Goal: Task Accomplishment & Management: Use online tool/utility

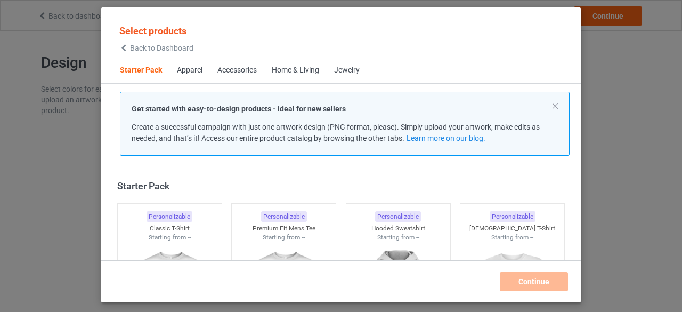
scroll to position [13, 0]
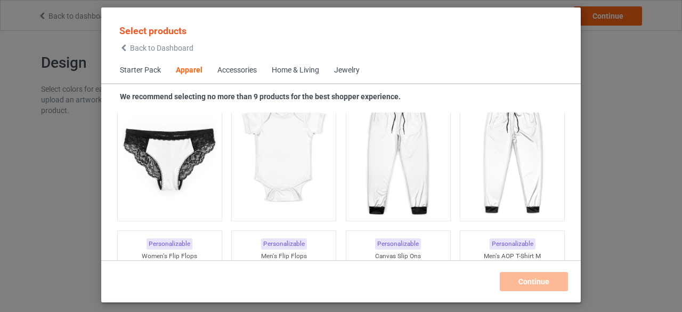
scroll to position [827, 0]
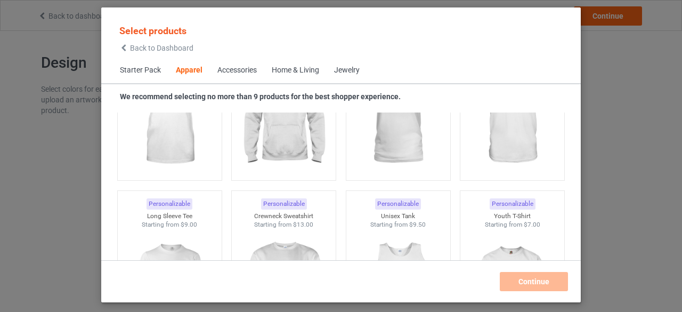
scroll to position [379, 0]
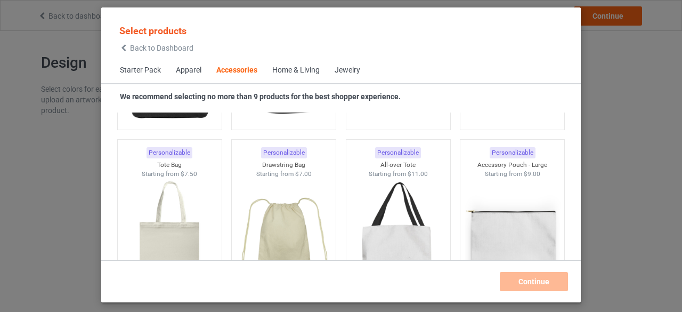
scroll to position [3068, 0]
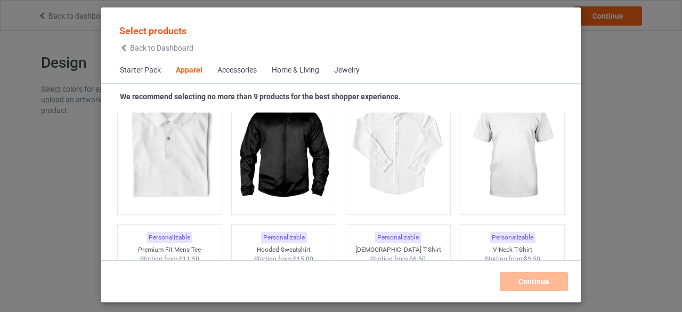
scroll to position [379, 0]
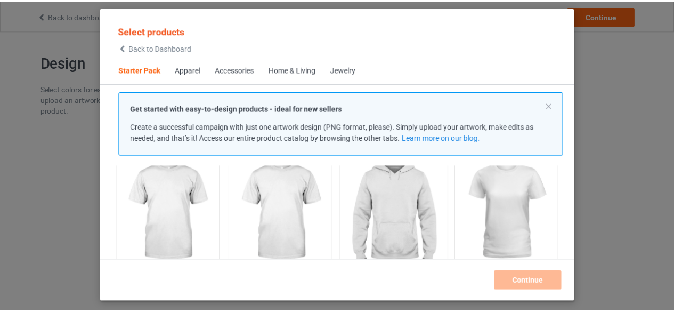
scroll to position [91, 0]
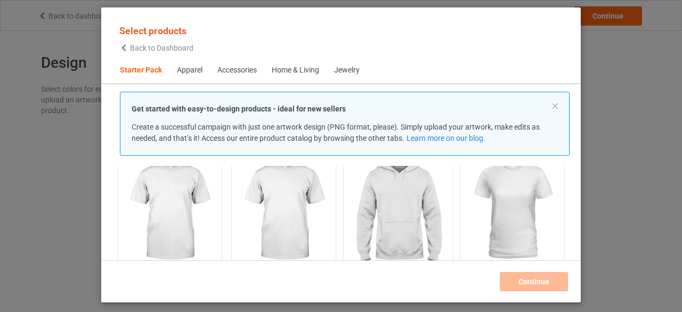
click at [396, 213] on img at bounding box center [398, 211] width 100 height 125
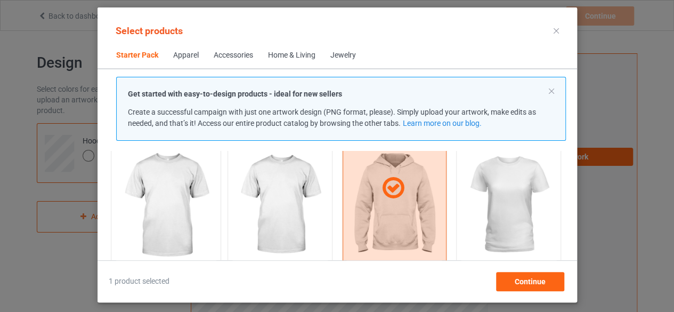
scroll to position [82, 0]
click at [520, 193] on img at bounding box center [508, 205] width 100 height 125
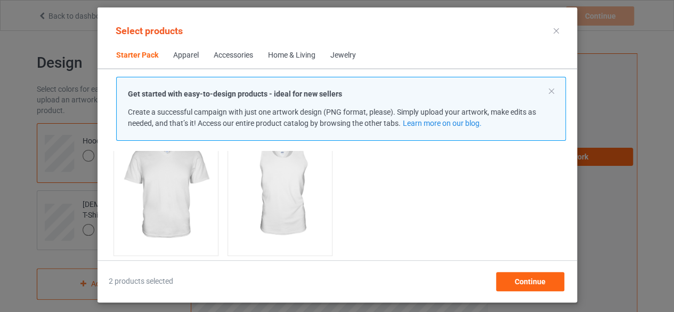
scroll to position [269, 0]
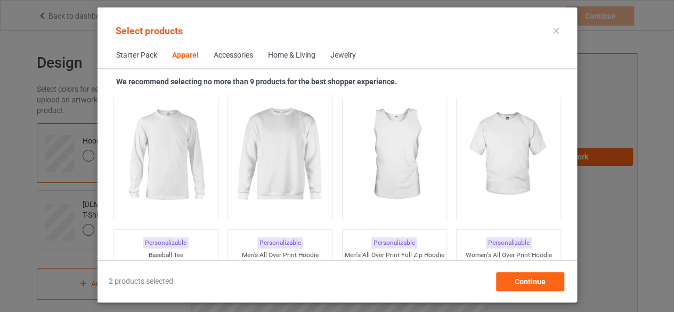
scroll to position [809, 0]
click at [296, 162] on img at bounding box center [280, 155] width 100 height 125
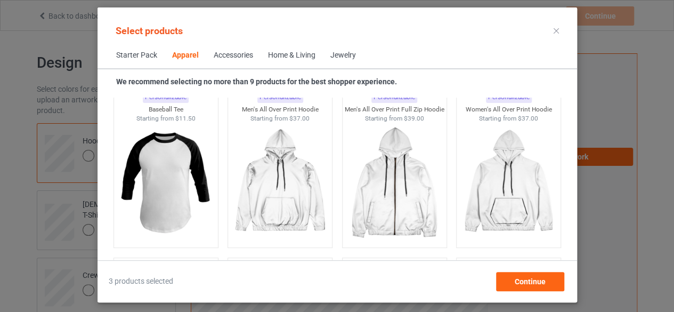
scroll to position [956, 0]
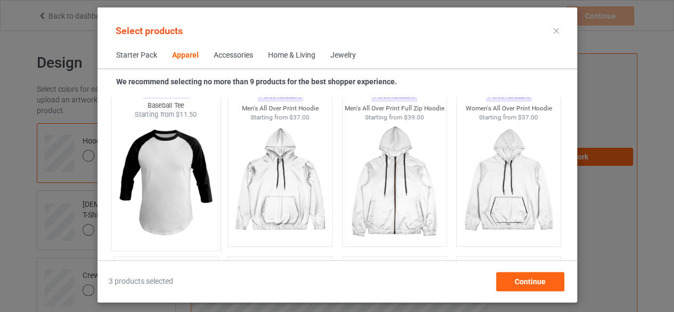
click at [193, 181] on img at bounding box center [166, 181] width 100 height 125
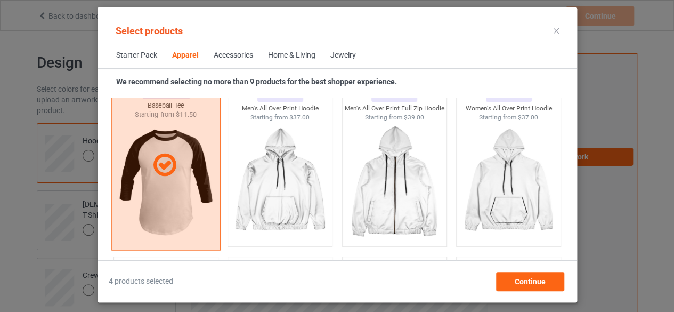
click at [193, 181] on div at bounding box center [165, 164] width 109 height 171
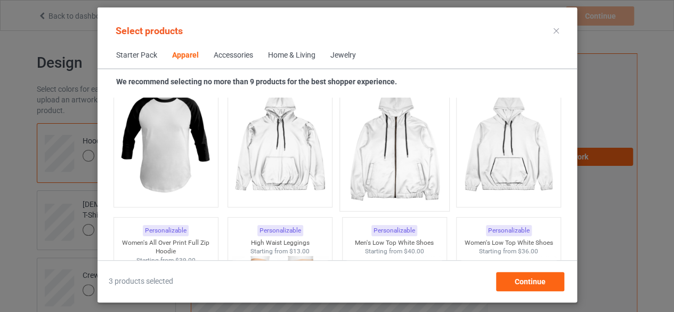
scroll to position [996, 0]
click at [429, 174] on img at bounding box center [394, 141] width 100 height 125
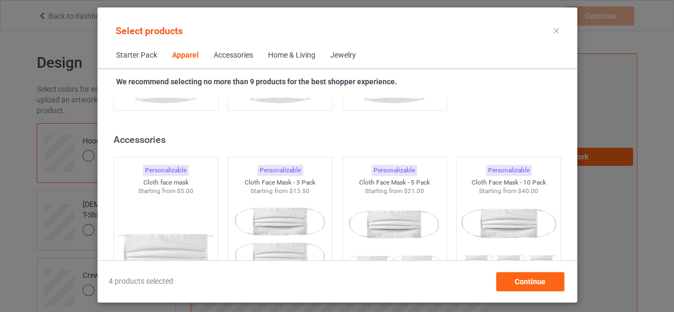
scroll to position [2321, 0]
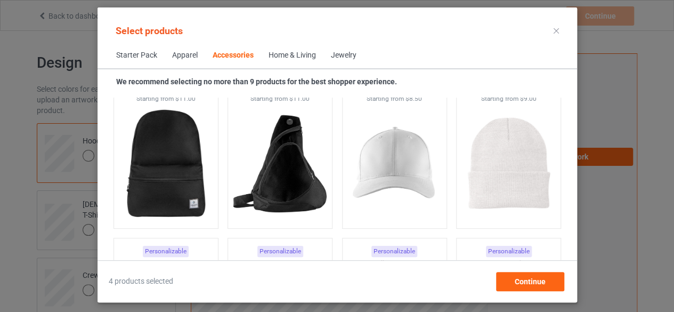
scroll to position [3095, 0]
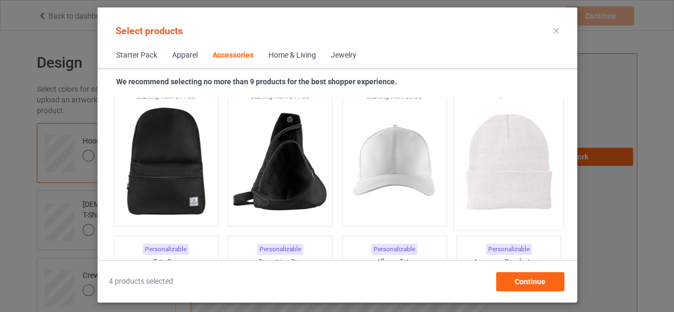
click at [522, 180] on img at bounding box center [508, 161] width 100 height 125
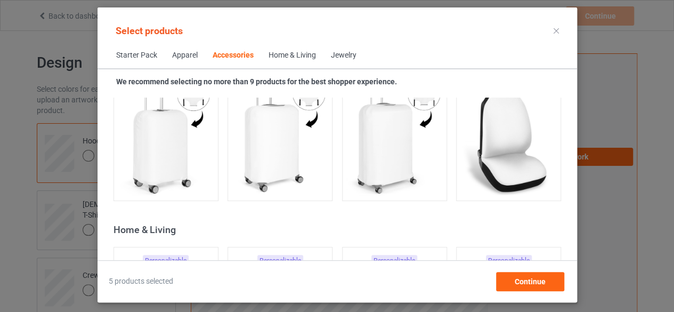
scroll to position [4683, 0]
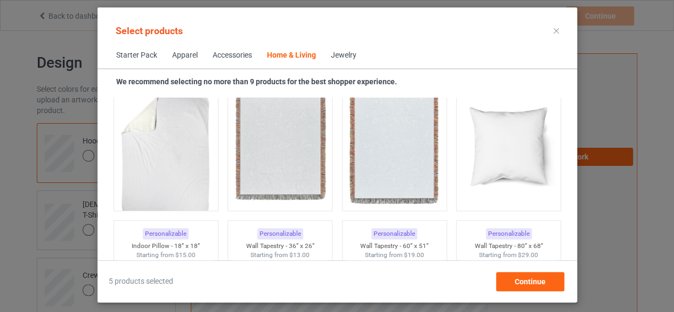
scroll to position [5401, 0]
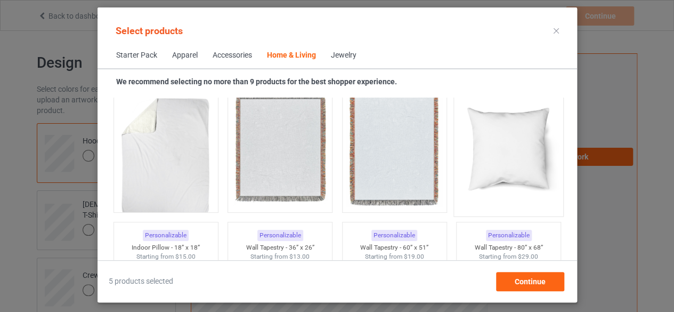
click at [520, 153] on img at bounding box center [508, 147] width 100 height 125
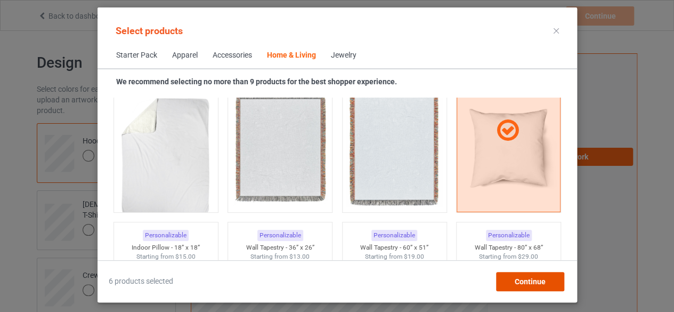
click at [530, 277] on span "Continue" at bounding box center [529, 281] width 31 height 9
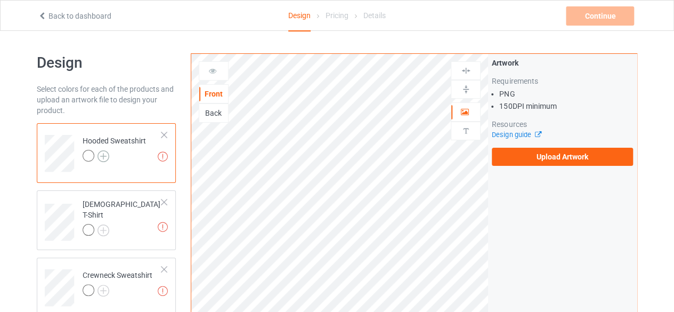
click at [104, 154] on img at bounding box center [104, 156] width 12 height 12
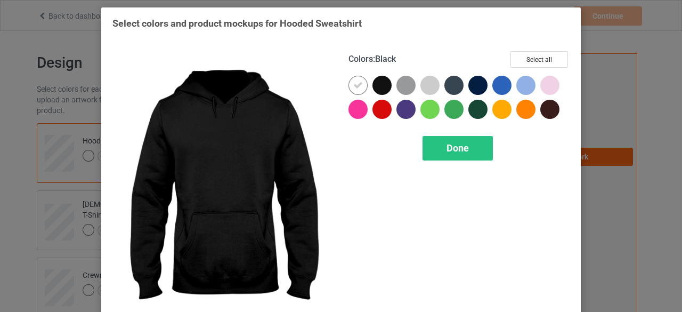
click at [378, 87] on div at bounding box center [382, 85] width 19 height 19
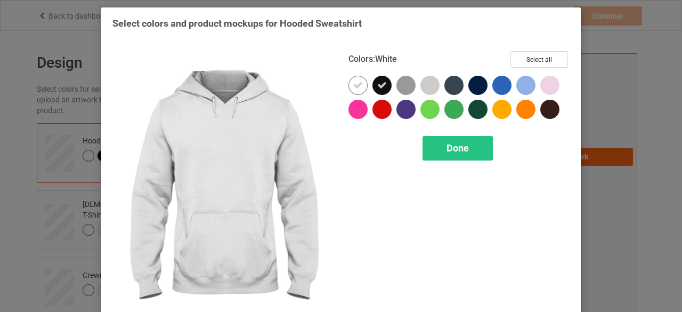
click at [357, 87] on icon at bounding box center [358, 85] width 10 height 10
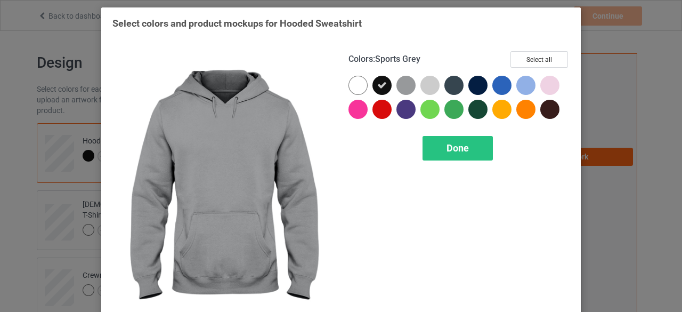
click at [401, 90] on div at bounding box center [406, 85] width 19 height 19
click at [401, 90] on icon at bounding box center [406, 85] width 10 height 10
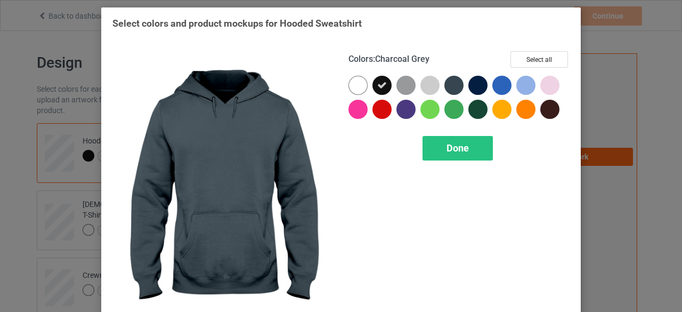
click at [449, 88] on div at bounding box center [454, 85] width 19 height 19
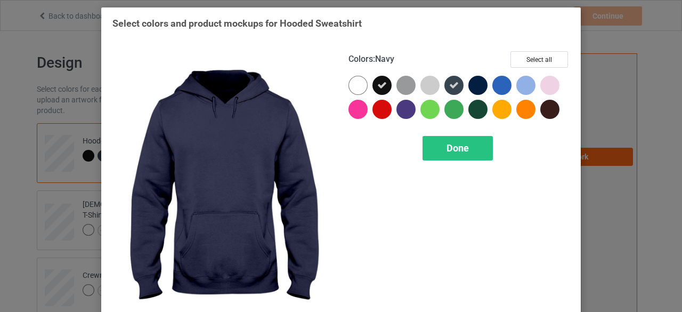
click at [476, 87] on div at bounding box center [478, 85] width 19 height 19
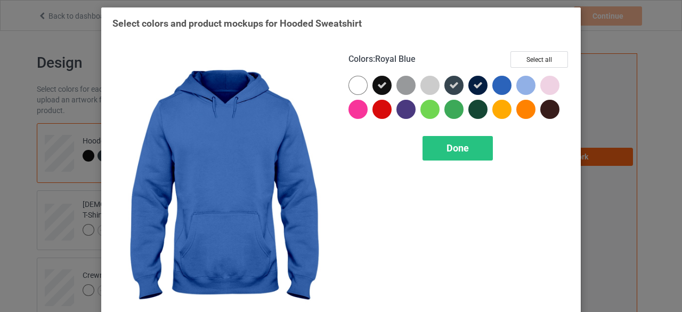
click at [500, 90] on div at bounding box center [502, 85] width 19 height 19
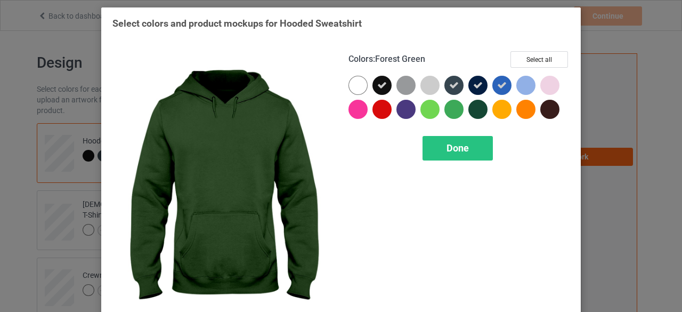
click at [471, 110] on div at bounding box center [478, 109] width 19 height 19
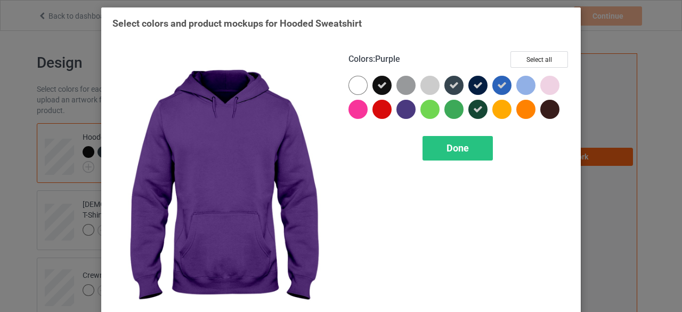
click at [402, 112] on div at bounding box center [406, 109] width 19 height 19
click at [473, 154] on div "Done" at bounding box center [458, 148] width 70 height 25
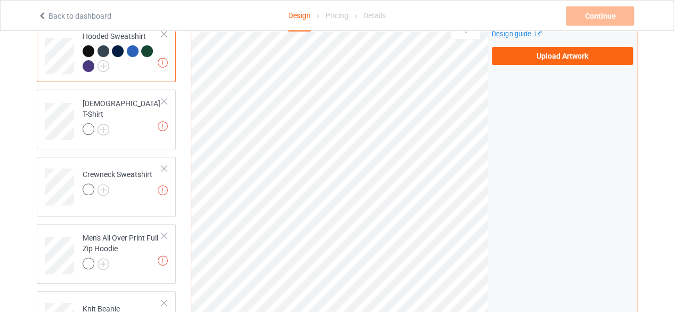
scroll to position [103, 0]
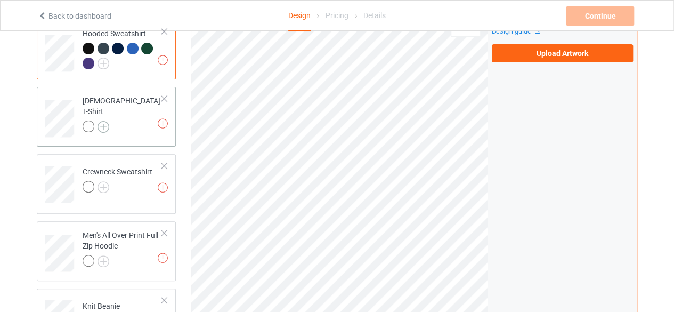
click at [101, 122] on img at bounding box center [104, 127] width 12 height 12
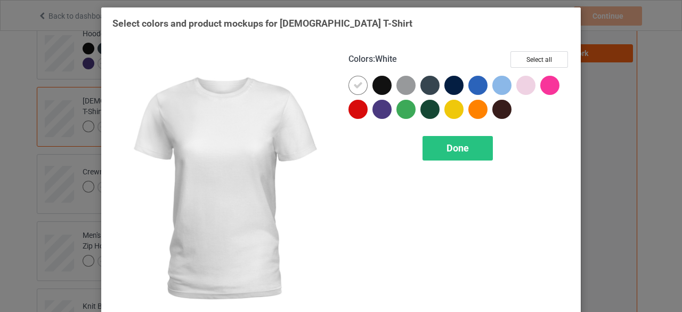
click at [353, 84] on icon at bounding box center [358, 85] width 10 height 10
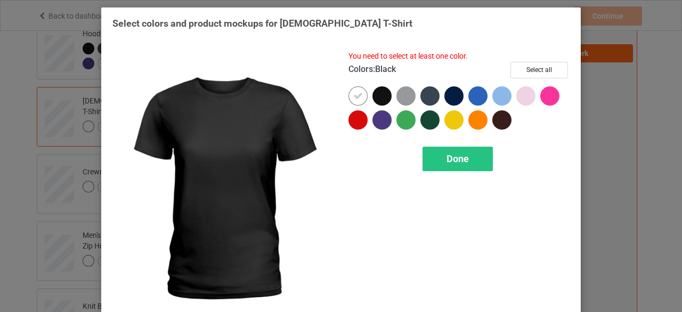
click at [381, 99] on div at bounding box center [382, 95] width 19 height 19
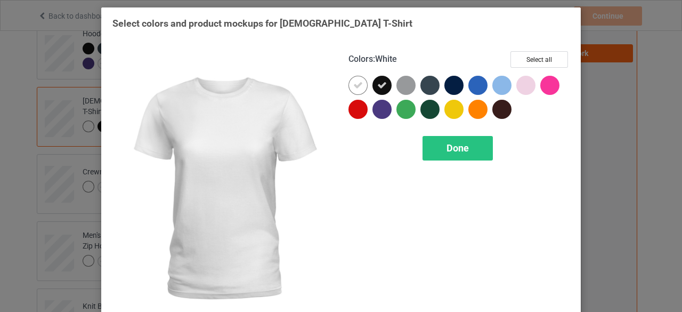
click at [356, 88] on icon at bounding box center [358, 85] width 10 height 10
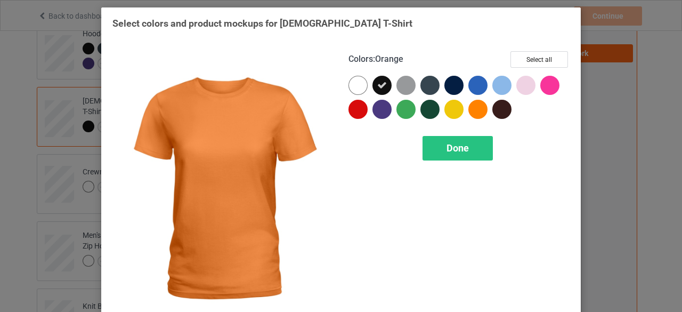
click at [475, 109] on div at bounding box center [478, 109] width 19 height 19
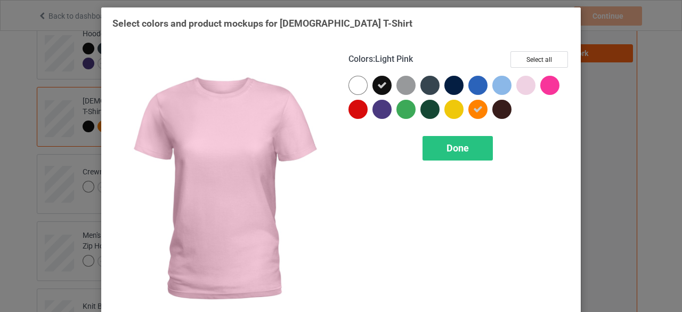
click at [526, 81] on div at bounding box center [526, 85] width 19 height 19
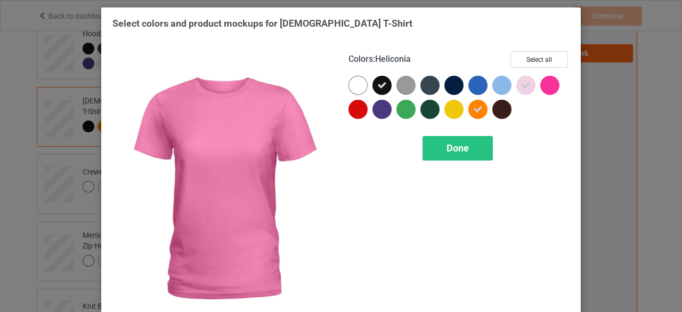
click at [545, 86] on div at bounding box center [550, 85] width 19 height 19
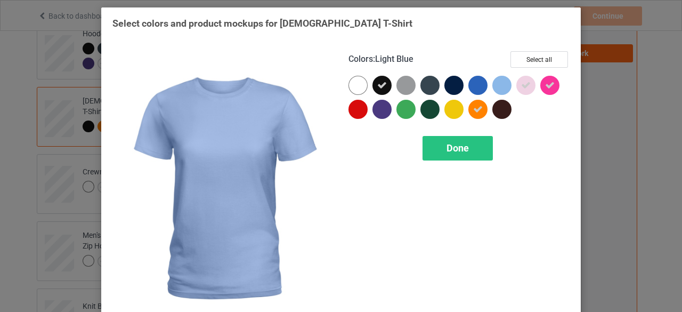
click at [501, 85] on div at bounding box center [502, 85] width 19 height 19
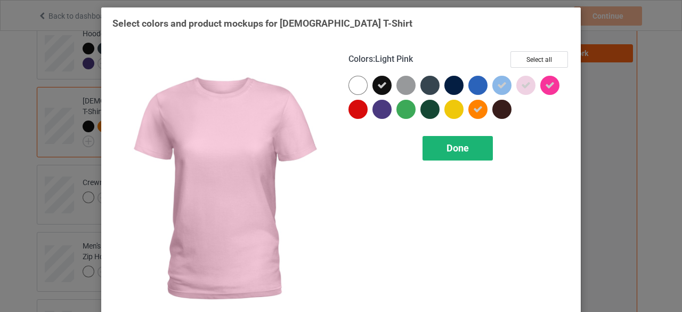
click at [468, 153] on div "Done" at bounding box center [458, 148] width 70 height 25
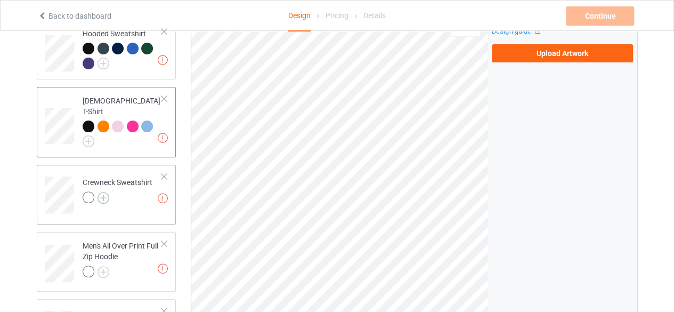
click at [100, 192] on img at bounding box center [104, 198] width 12 height 12
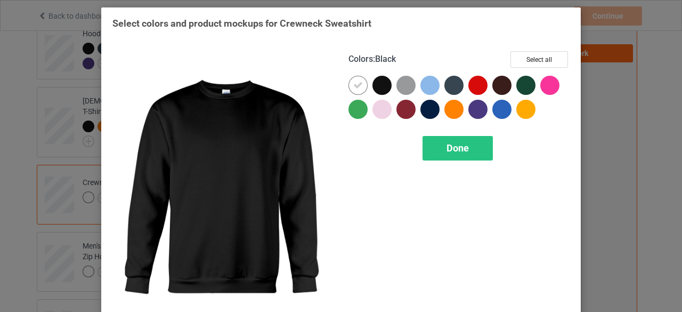
click at [380, 84] on div at bounding box center [382, 85] width 19 height 19
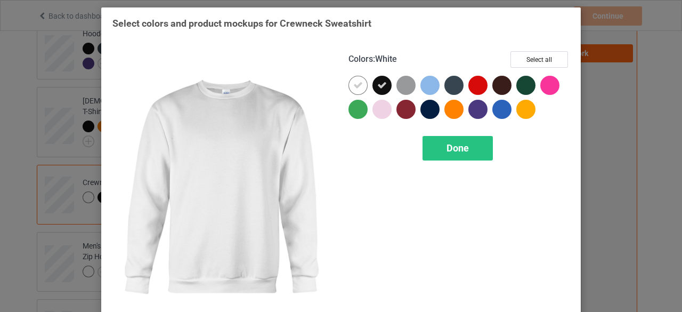
click at [354, 87] on icon at bounding box center [358, 85] width 10 height 10
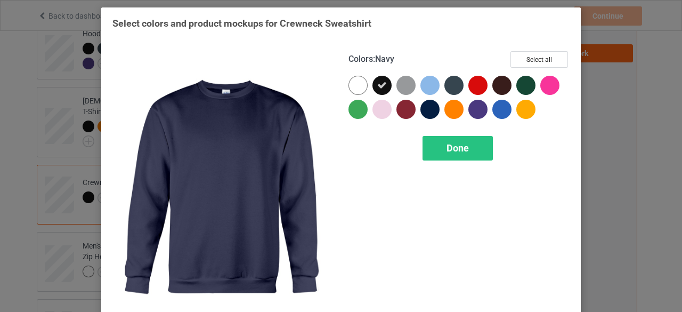
click at [430, 105] on div at bounding box center [430, 109] width 19 height 19
click at [430, 105] on icon at bounding box center [430, 109] width 10 height 10
click at [429, 108] on div at bounding box center [430, 109] width 19 height 19
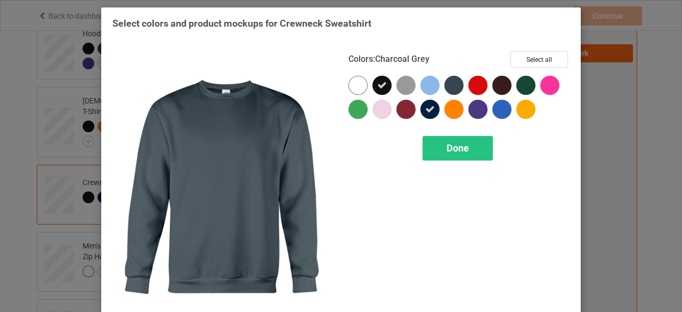
click at [447, 82] on div at bounding box center [454, 85] width 19 height 19
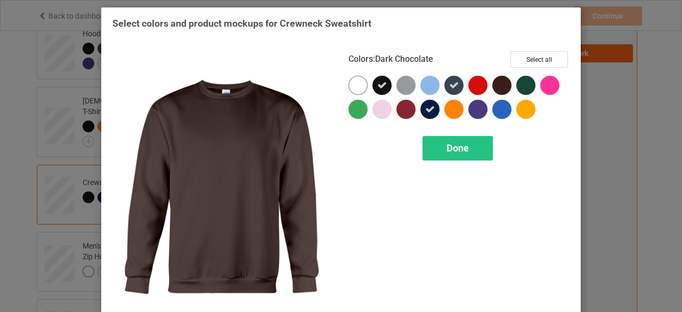
click at [493, 87] on div at bounding box center [502, 85] width 19 height 19
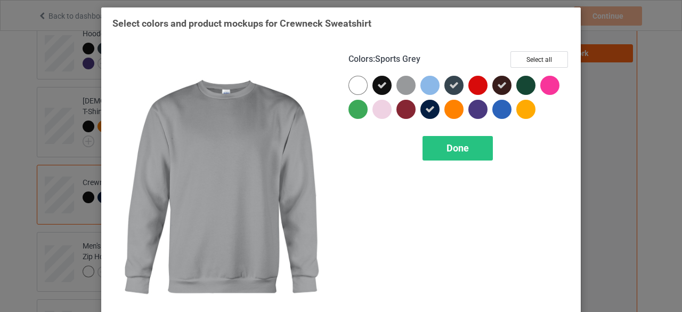
click at [407, 87] on div at bounding box center [406, 85] width 19 height 19
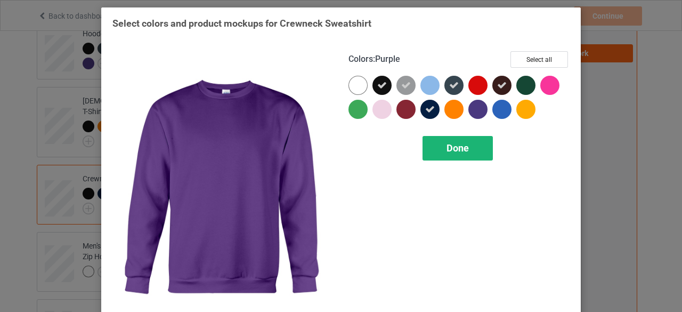
click at [454, 148] on span "Done" at bounding box center [458, 147] width 22 height 11
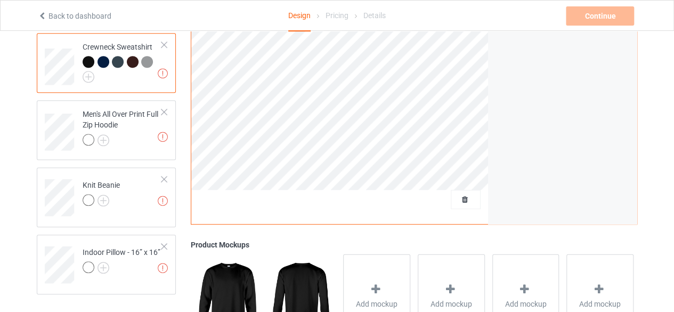
scroll to position [236, 0]
click at [103, 134] on img at bounding box center [104, 140] width 12 height 12
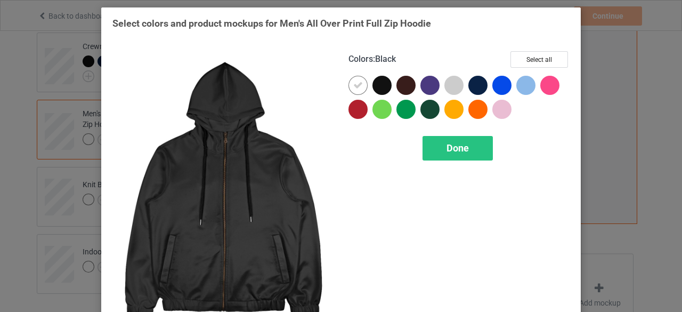
click at [381, 84] on div at bounding box center [382, 85] width 19 height 19
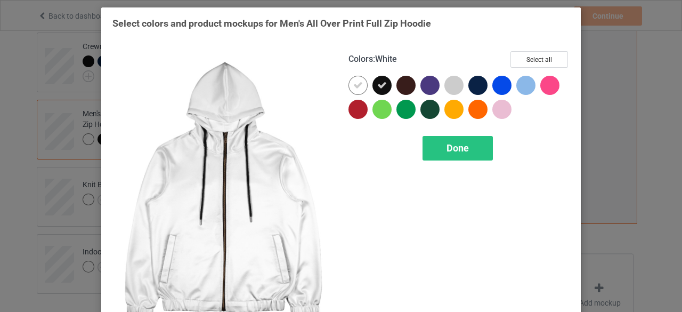
click at [354, 85] on icon at bounding box center [358, 85] width 10 height 10
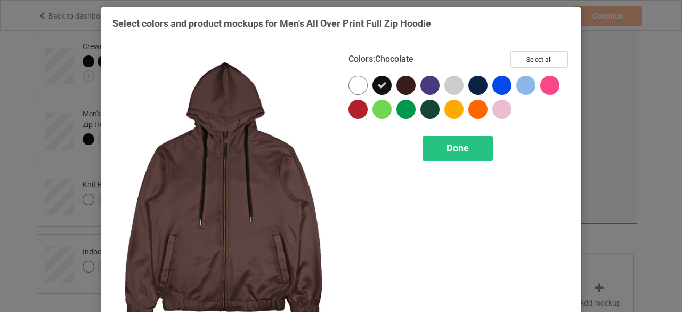
click at [403, 86] on div at bounding box center [406, 85] width 19 height 19
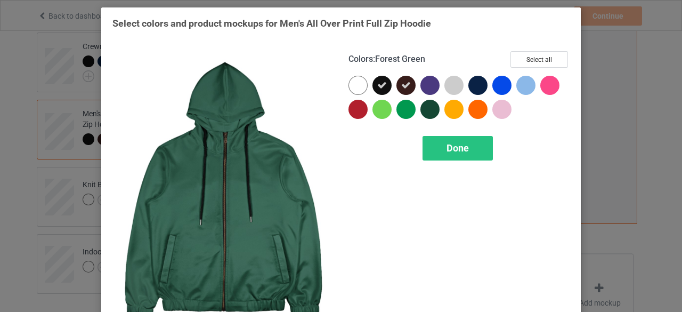
click at [435, 109] on div at bounding box center [430, 109] width 19 height 19
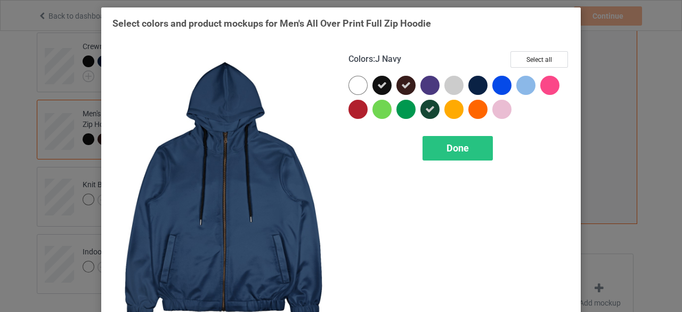
click at [475, 86] on div at bounding box center [478, 85] width 19 height 19
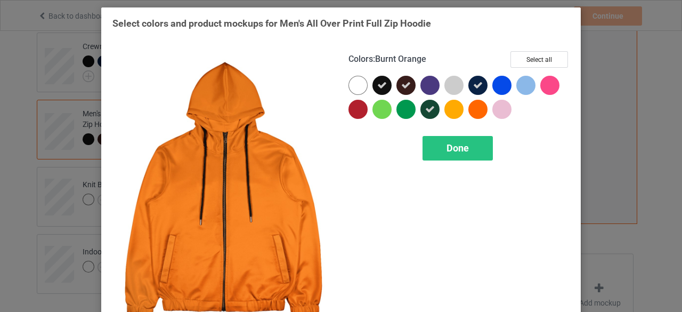
click at [478, 109] on div at bounding box center [478, 109] width 19 height 19
click at [459, 152] on span "Done" at bounding box center [458, 147] width 22 height 11
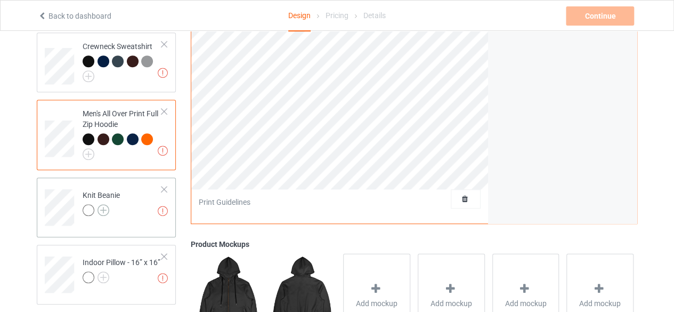
click at [101, 204] on img at bounding box center [104, 210] width 12 height 12
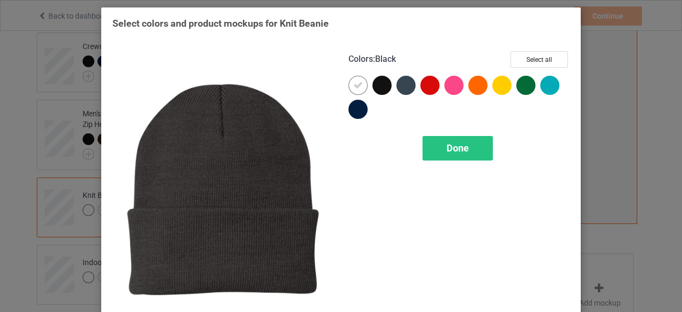
click at [384, 89] on div at bounding box center [382, 85] width 19 height 19
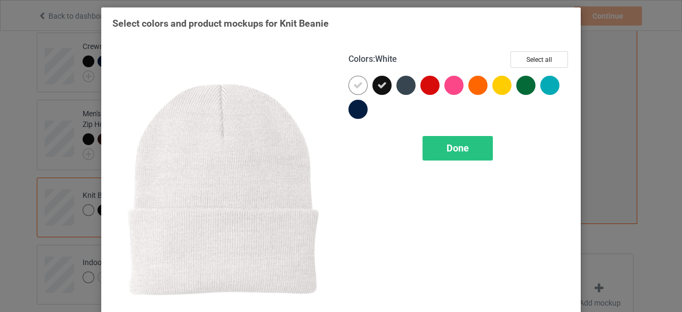
click at [358, 85] on icon at bounding box center [358, 85] width 10 height 10
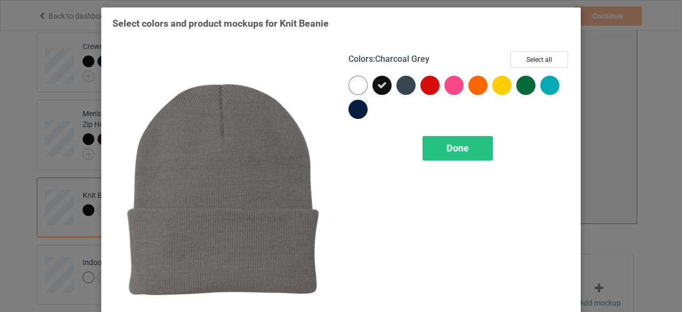
click at [404, 85] on div at bounding box center [406, 85] width 19 height 19
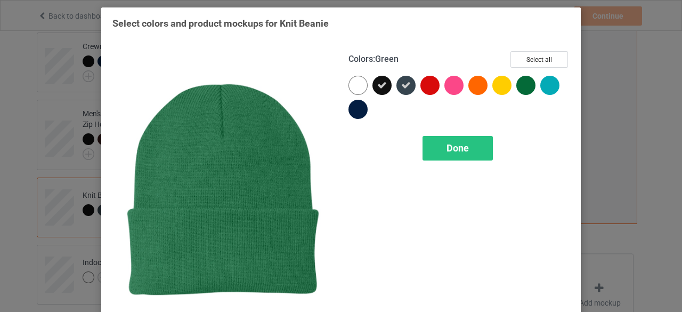
click at [521, 86] on div at bounding box center [526, 85] width 19 height 19
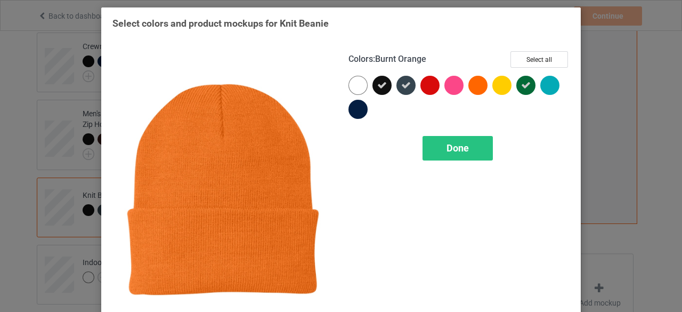
click at [477, 86] on div at bounding box center [478, 85] width 19 height 19
click at [477, 86] on icon at bounding box center [478, 85] width 10 height 10
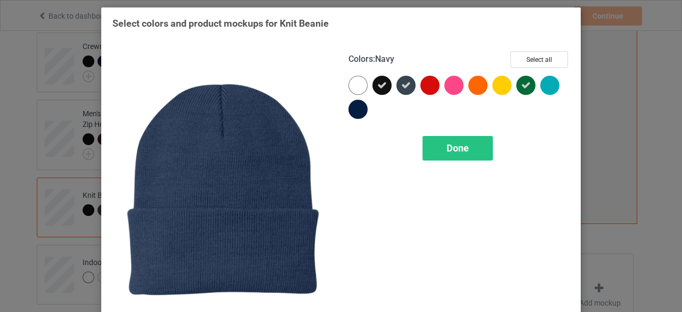
click at [352, 114] on div at bounding box center [358, 109] width 19 height 19
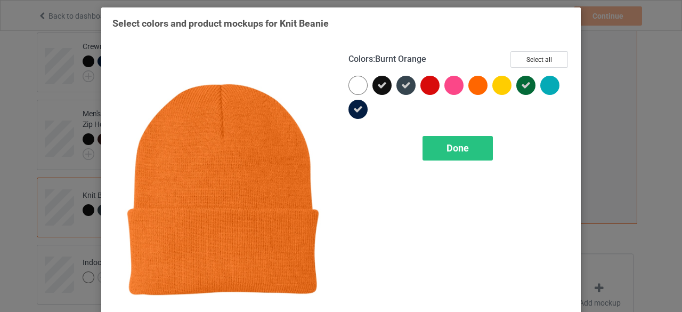
click at [482, 84] on div at bounding box center [478, 85] width 19 height 19
click at [458, 142] on span "Done" at bounding box center [458, 147] width 22 height 11
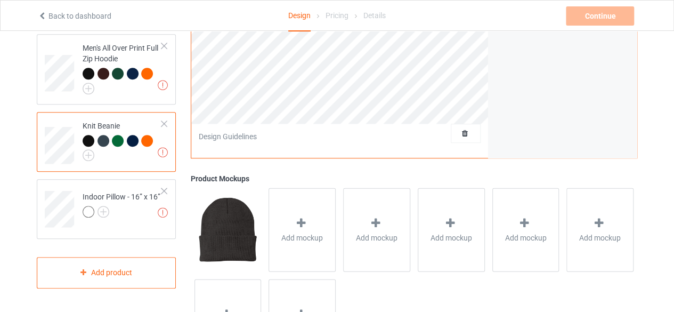
scroll to position [302, 0]
click at [102, 205] on img at bounding box center [104, 211] width 12 height 12
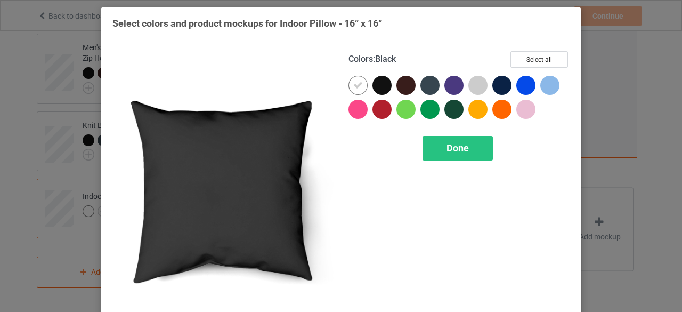
click at [381, 84] on div at bounding box center [382, 85] width 19 height 19
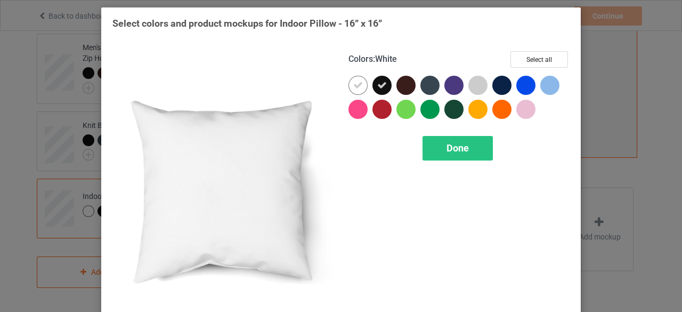
click at [356, 81] on icon at bounding box center [358, 85] width 10 height 10
click at [356, 81] on div at bounding box center [358, 85] width 19 height 19
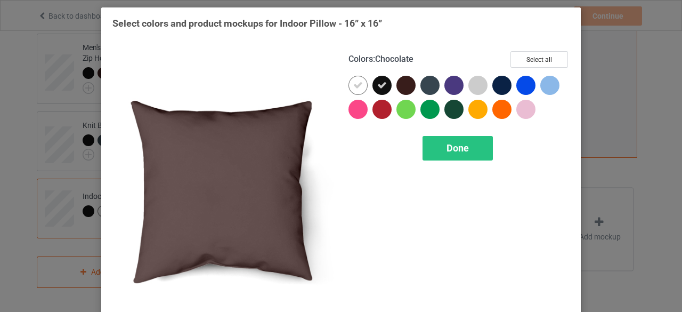
click at [404, 85] on div at bounding box center [406, 85] width 19 height 19
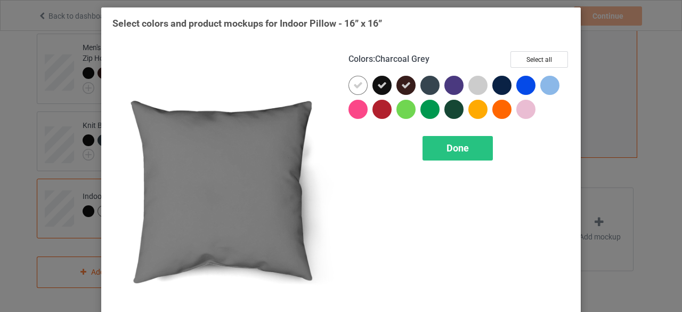
click at [426, 88] on div at bounding box center [430, 85] width 19 height 19
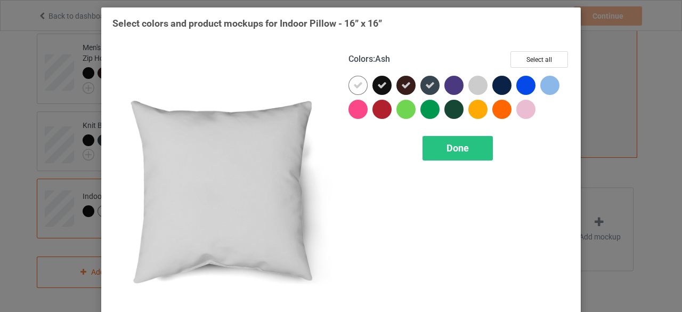
click at [475, 88] on div at bounding box center [478, 85] width 19 height 19
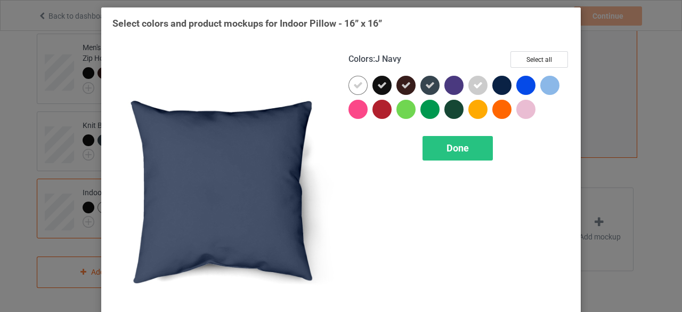
click at [502, 83] on div at bounding box center [502, 85] width 19 height 19
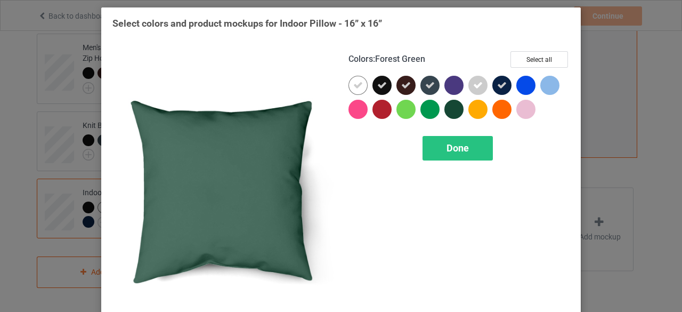
click at [452, 109] on div at bounding box center [454, 109] width 19 height 19
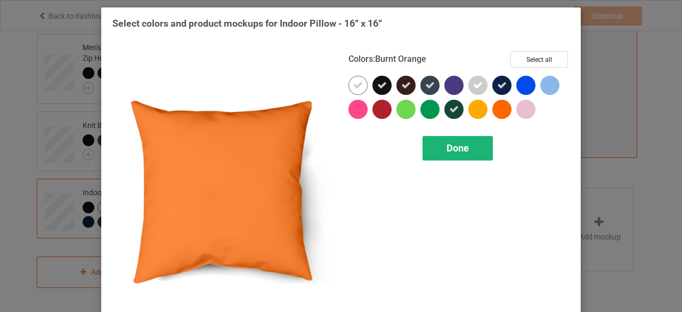
click at [467, 150] on div "Done" at bounding box center [458, 148] width 70 height 25
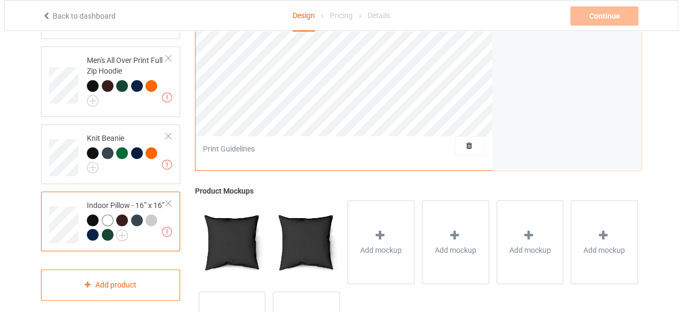
scroll to position [294, 0]
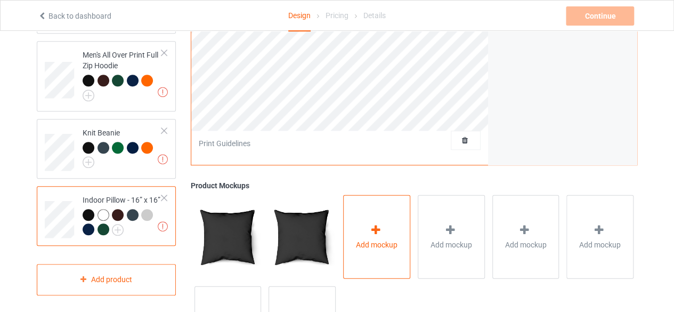
click at [359, 231] on div "Add mockup" at bounding box center [376, 237] width 67 height 84
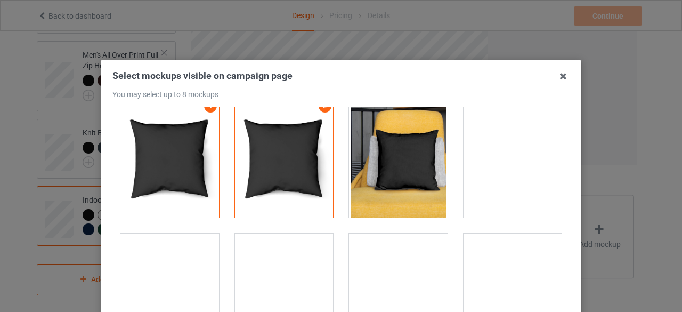
scroll to position [17, 0]
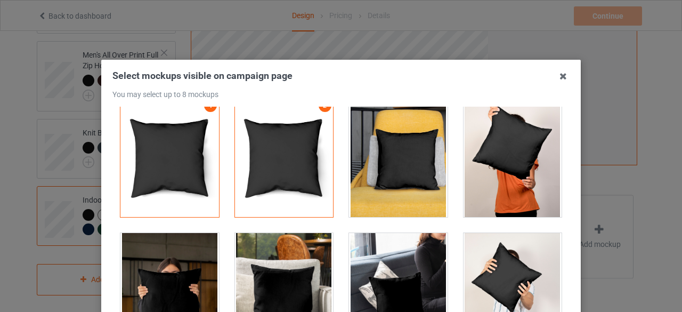
click at [384, 206] on div at bounding box center [398, 157] width 99 height 119
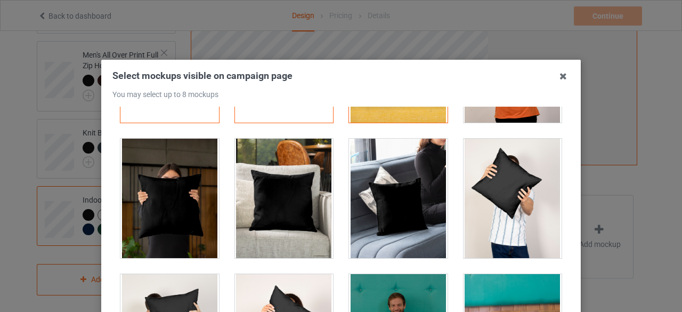
scroll to position [111, 0]
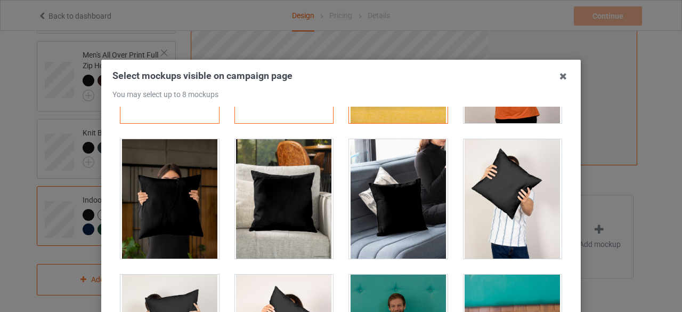
click at [192, 194] on div at bounding box center [169, 198] width 99 height 119
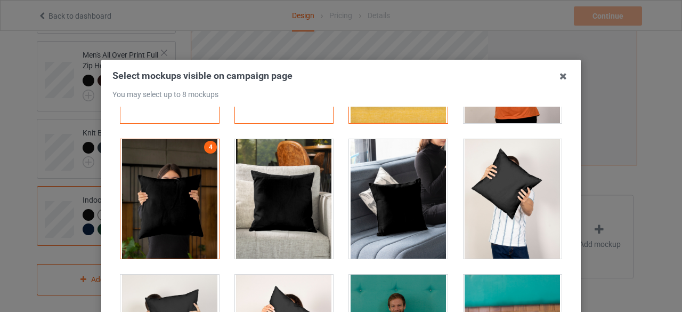
click at [292, 202] on div at bounding box center [284, 198] width 99 height 119
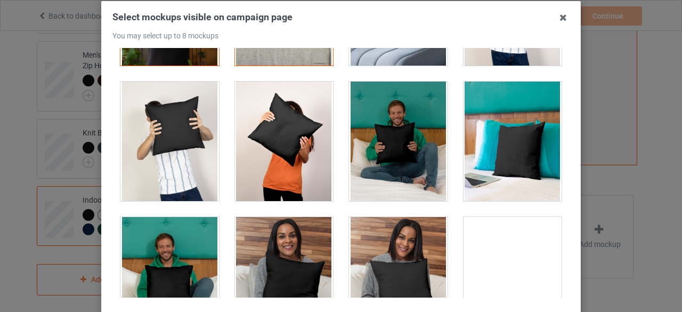
scroll to position [244, 0]
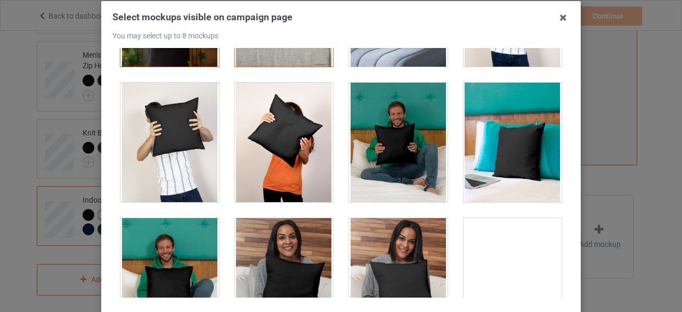
click at [394, 157] on div at bounding box center [398, 142] width 99 height 119
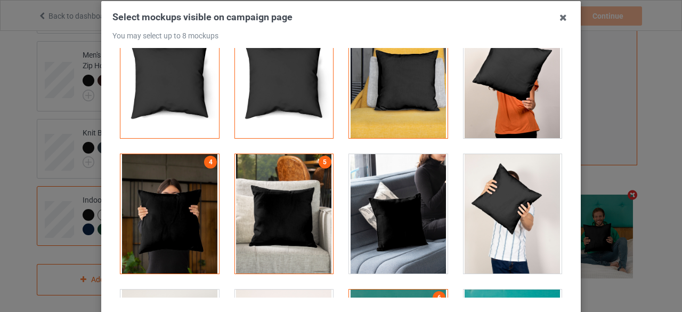
scroll to position [0, 0]
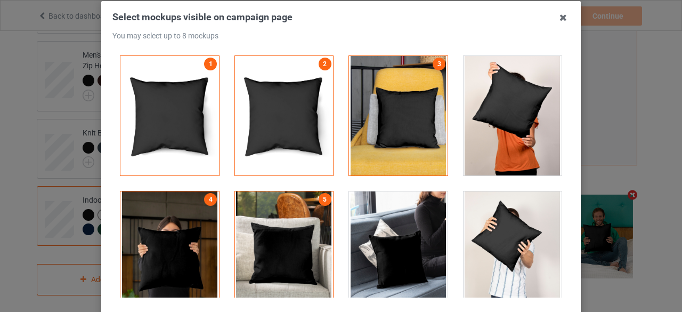
click at [317, 86] on div at bounding box center [284, 115] width 99 height 119
click at [289, 100] on div at bounding box center [284, 115] width 99 height 119
click at [414, 118] on div at bounding box center [398, 115] width 99 height 119
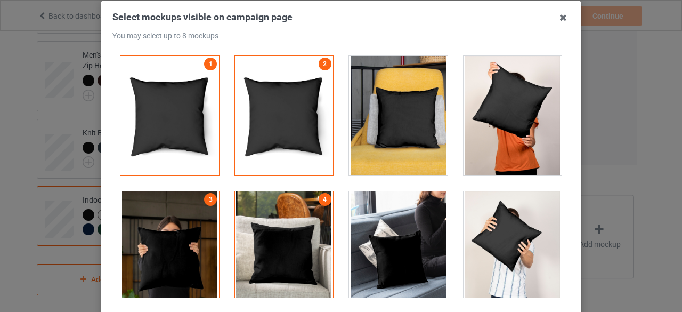
click at [414, 118] on div at bounding box center [398, 115] width 99 height 119
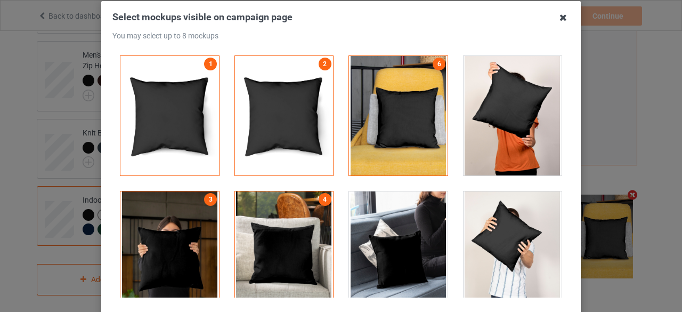
click at [564, 18] on icon at bounding box center [563, 17] width 17 height 17
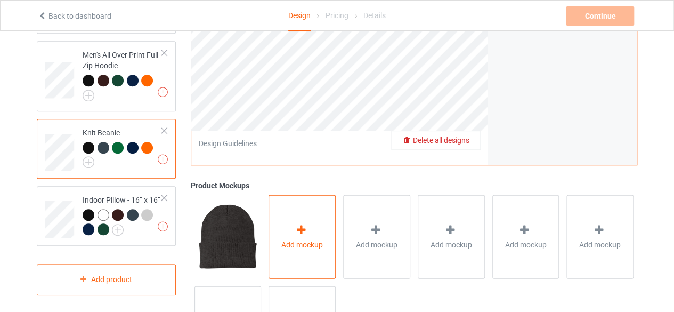
click at [300, 235] on div at bounding box center [302, 230] width 15 height 15
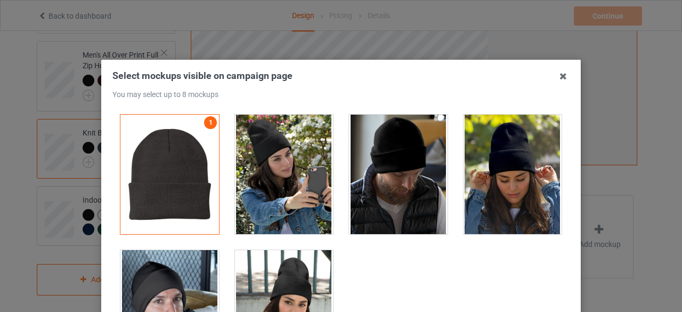
click at [341, 217] on div at bounding box center [398, 174] width 115 height 135
click at [309, 213] on div at bounding box center [284, 174] width 99 height 119
click at [255, 179] on div at bounding box center [284, 174] width 99 height 119
click at [558, 77] on icon at bounding box center [563, 76] width 17 height 17
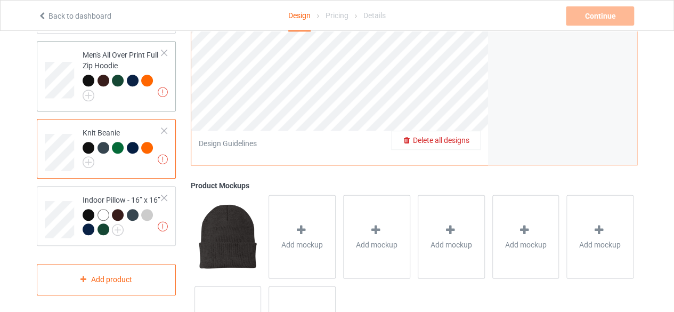
click at [98, 57] on div "Men's All Over Print Full Zip Hoodie" at bounding box center [122, 74] width 79 height 48
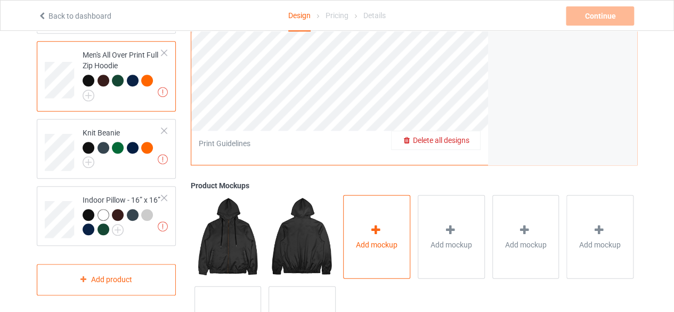
click at [386, 211] on div "Add mockup" at bounding box center [376, 237] width 67 height 84
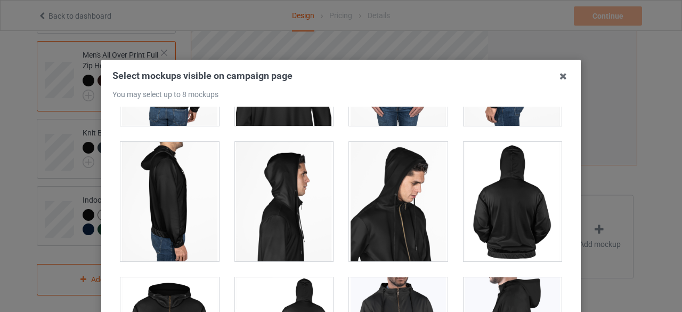
scroll to position [244, 0]
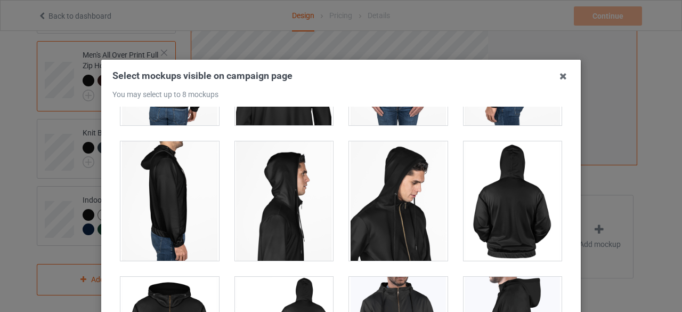
click at [386, 211] on div at bounding box center [398, 200] width 99 height 119
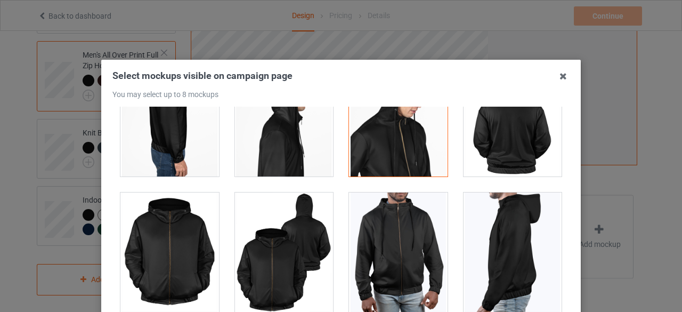
scroll to position [366, 0]
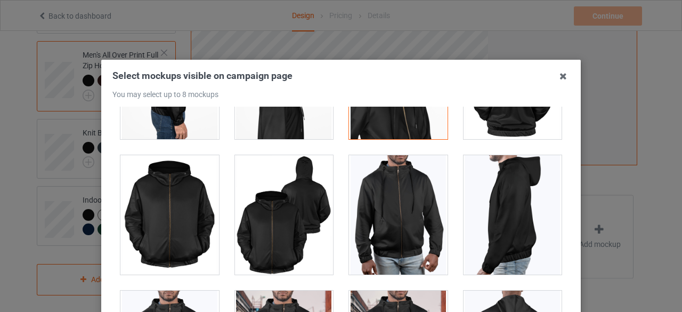
click at [271, 232] on div at bounding box center [284, 214] width 99 height 119
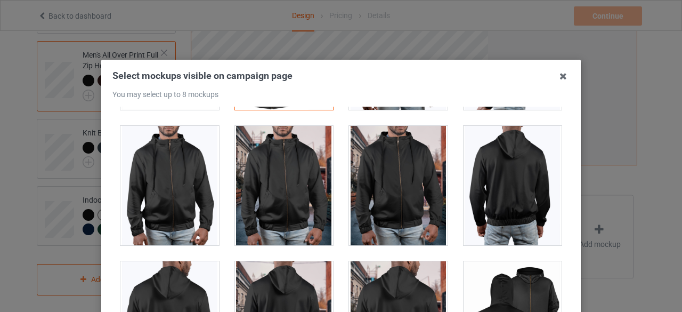
scroll to position [530, 0]
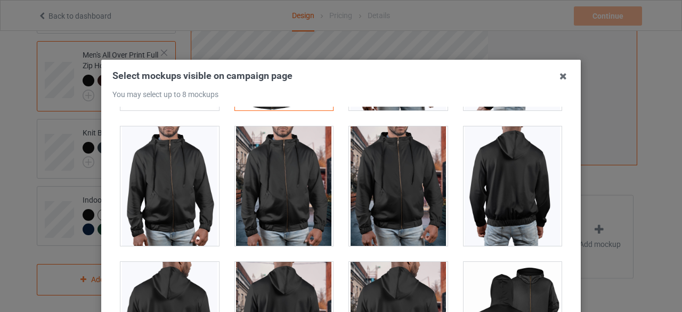
click at [469, 176] on div at bounding box center [513, 185] width 99 height 119
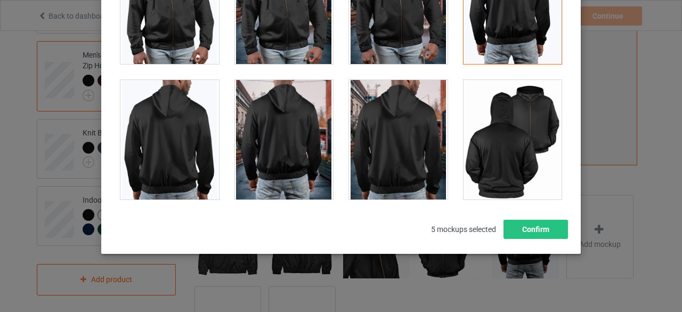
scroll to position [467, 0]
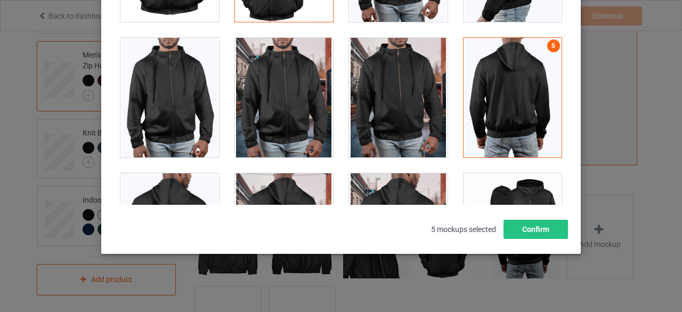
click at [156, 111] on div at bounding box center [169, 97] width 99 height 119
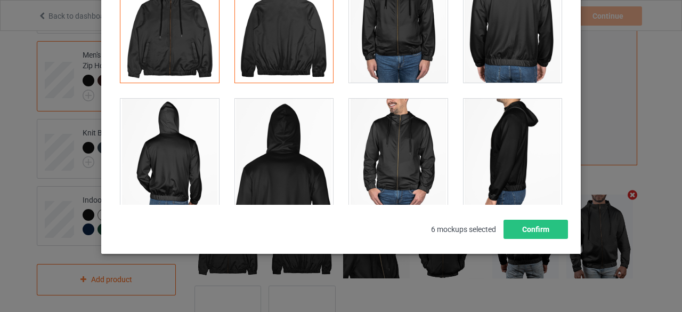
scroll to position [0, 0]
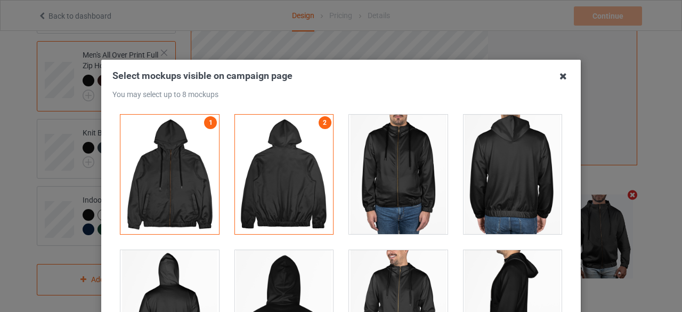
click at [560, 76] on icon at bounding box center [563, 76] width 17 height 17
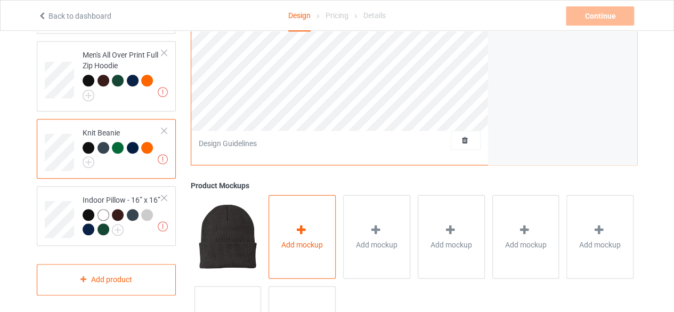
click at [314, 226] on div "Add mockup" at bounding box center [302, 237] width 67 height 84
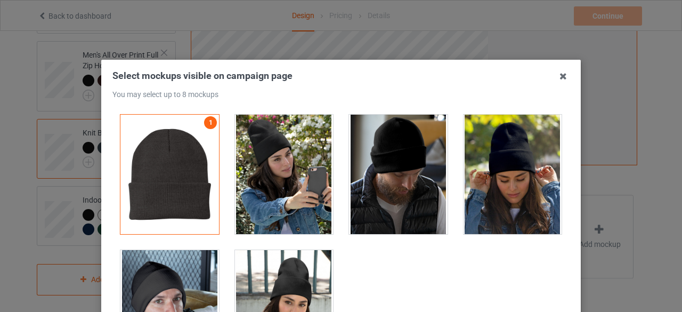
click at [304, 197] on div at bounding box center [284, 174] width 99 height 119
click at [422, 199] on div at bounding box center [398, 174] width 99 height 119
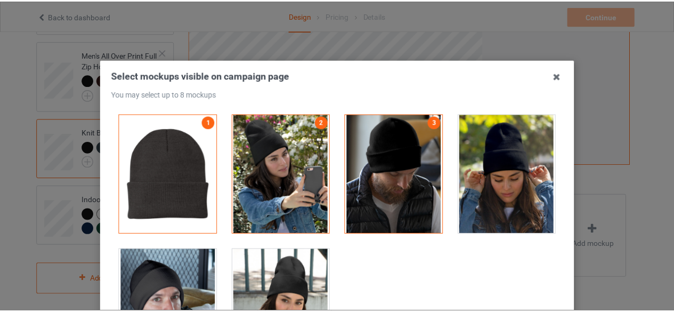
scroll to position [20, 0]
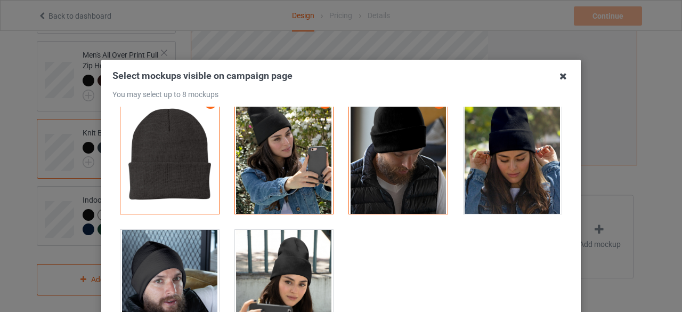
click at [559, 76] on icon at bounding box center [563, 76] width 17 height 17
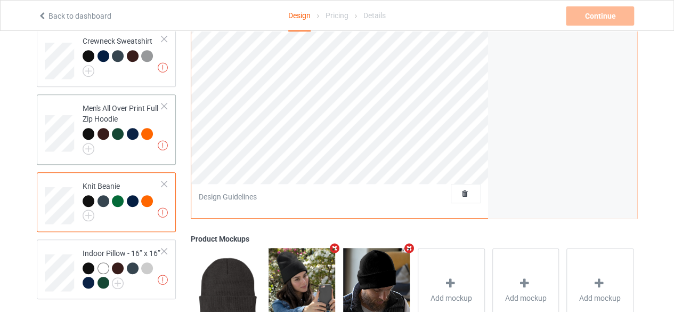
scroll to position [249, 0]
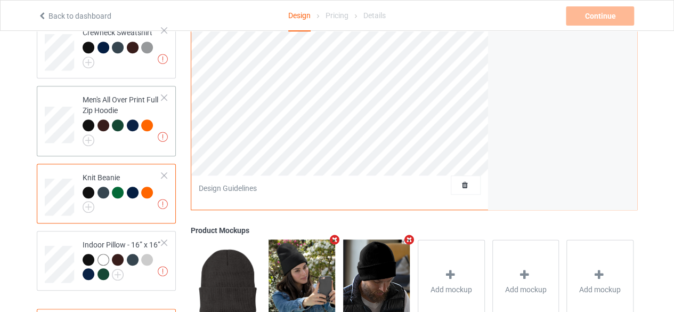
click at [92, 104] on div "Men's All Over Print Full Zip Hoodie" at bounding box center [122, 118] width 79 height 48
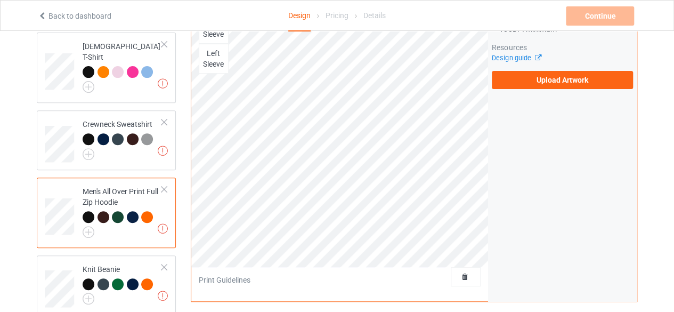
scroll to position [152, 0]
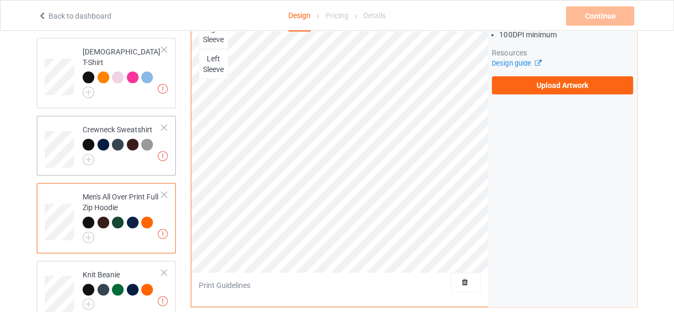
click at [84, 139] on div at bounding box center [89, 145] width 12 height 12
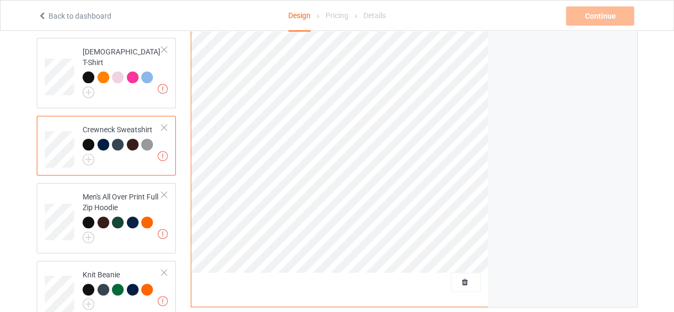
click at [125, 156] on td "Missing artworks Crewneck Sweatshirt" at bounding box center [122, 145] width 91 height 51
click at [119, 83] on div at bounding box center [122, 84] width 79 height 27
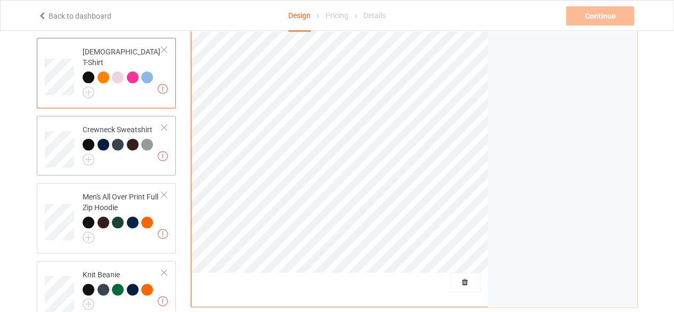
click at [123, 161] on div "Missing artworks Crewneck Sweatshirt" at bounding box center [106, 146] width 139 height 60
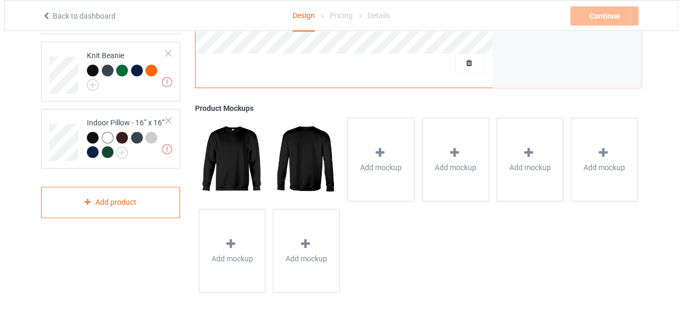
scroll to position [377, 0]
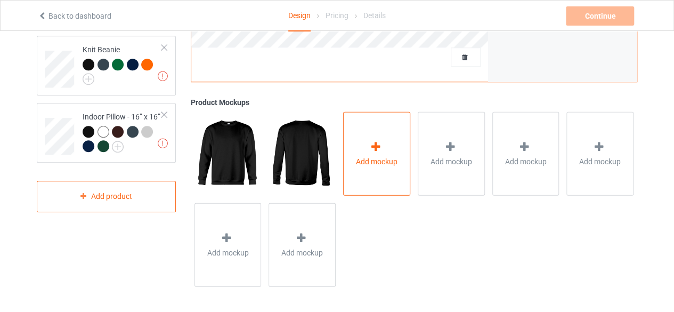
click at [374, 174] on div "Add mockup" at bounding box center [376, 153] width 67 height 84
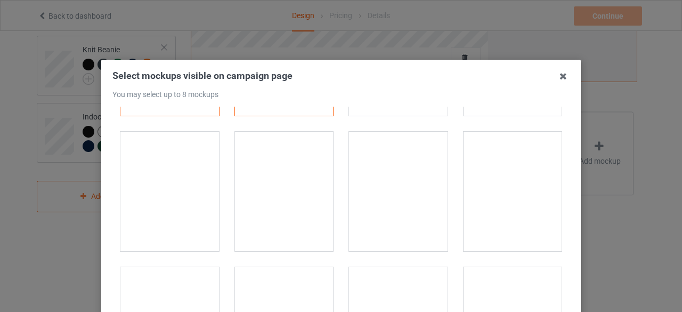
scroll to position [119, 0]
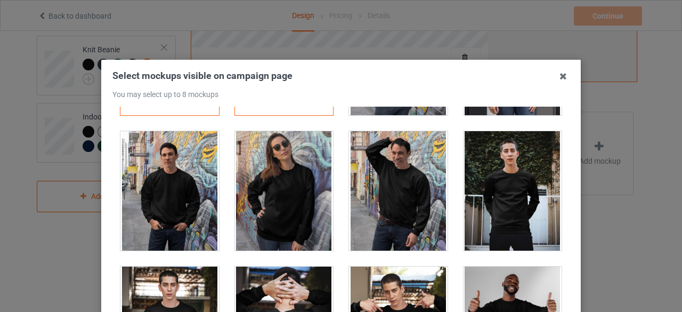
click at [374, 174] on div at bounding box center [398, 190] width 99 height 119
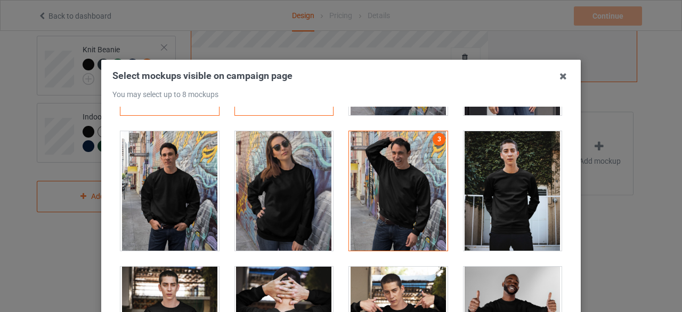
click at [296, 190] on div at bounding box center [284, 190] width 99 height 119
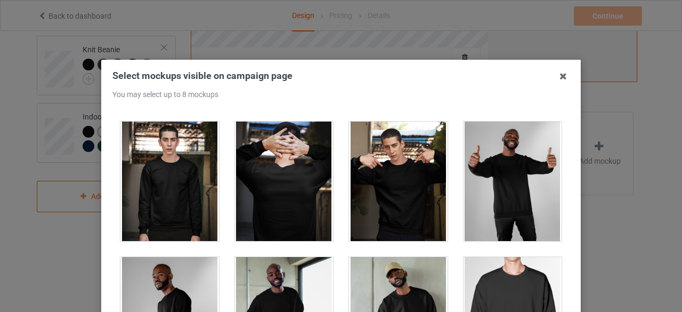
scroll to position [263, 0]
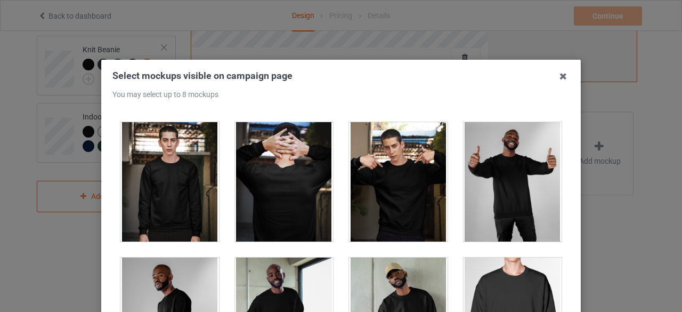
click at [480, 208] on div at bounding box center [513, 181] width 99 height 119
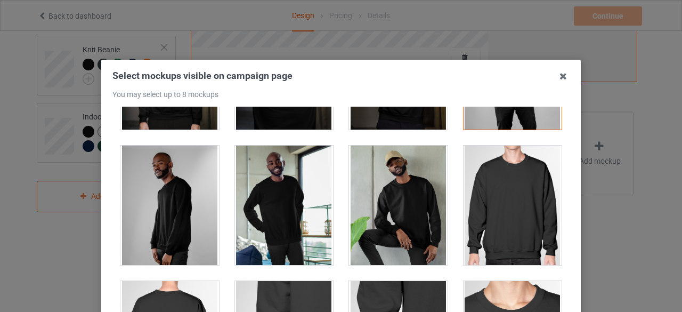
scroll to position [376, 0]
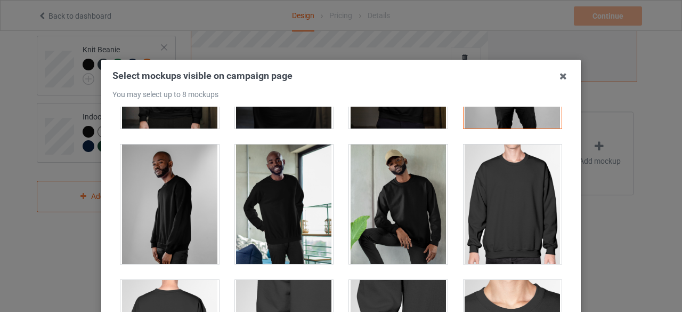
click at [181, 204] on div at bounding box center [169, 203] width 99 height 119
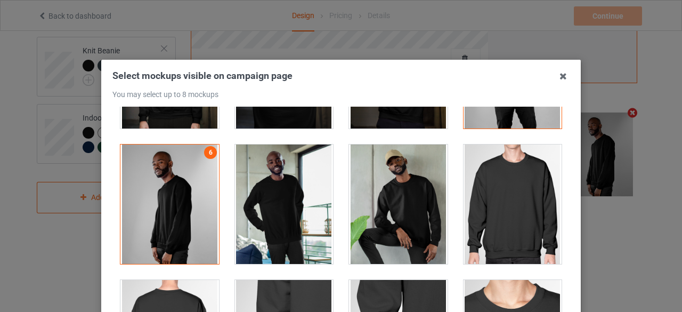
click at [181, 204] on div at bounding box center [169, 203] width 99 height 119
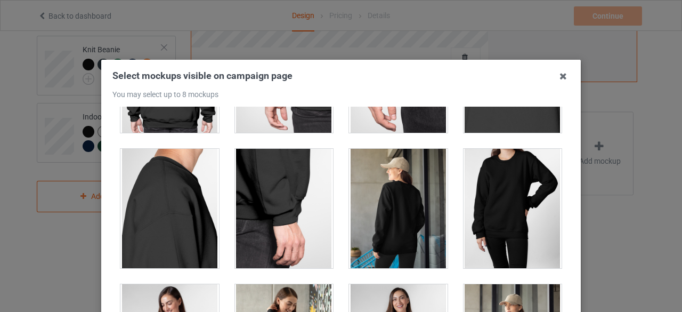
scroll to position [643, 0]
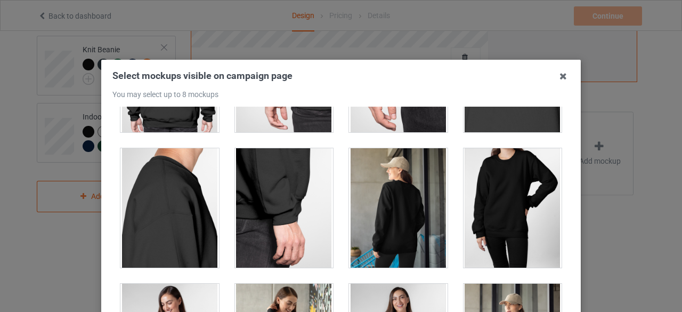
click at [385, 224] on div at bounding box center [398, 207] width 99 height 119
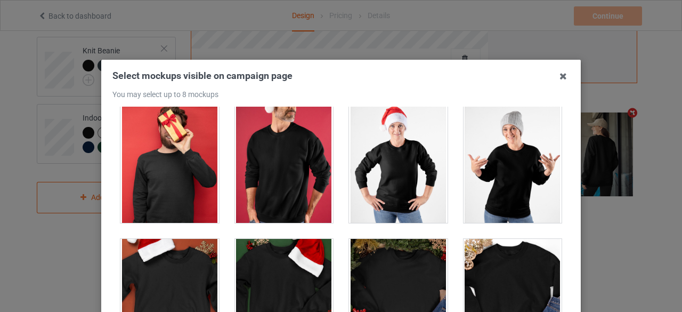
scroll to position [1095, 0]
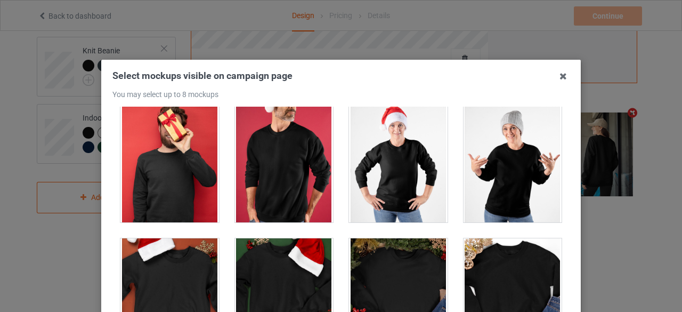
click at [384, 188] on div at bounding box center [398, 162] width 99 height 119
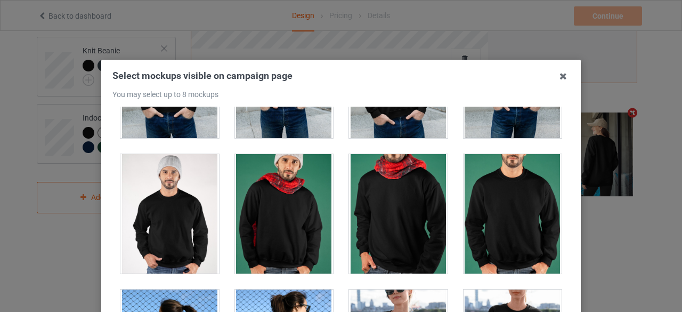
scroll to position [1857, 0]
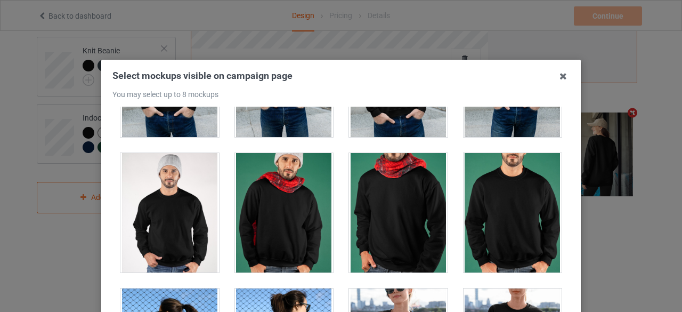
click at [374, 185] on div at bounding box center [398, 212] width 99 height 119
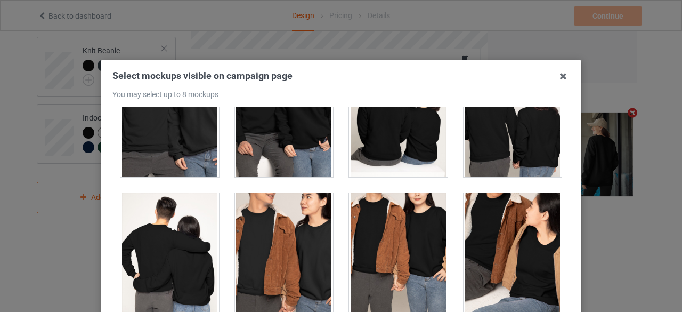
scroll to position [2223, 0]
click at [366, 260] on div at bounding box center [398, 252] width 99 height 119
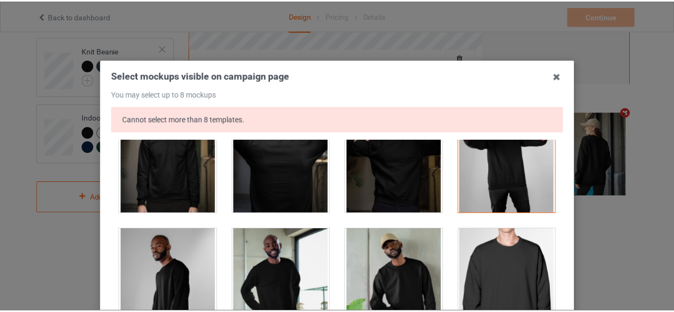
scroll to position [292, 0]
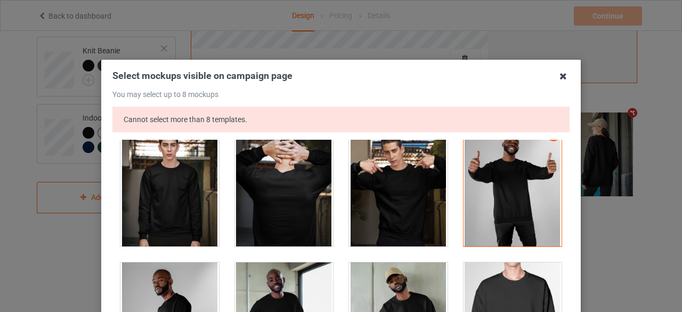
click at [558, 75] on icon at bounding box center [563, 76] width 17 height 17
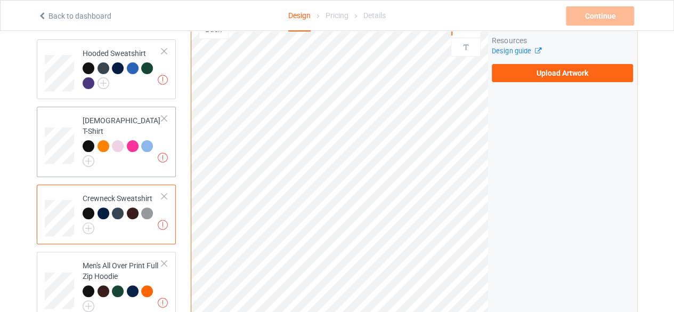
scroll to position [83, 0]
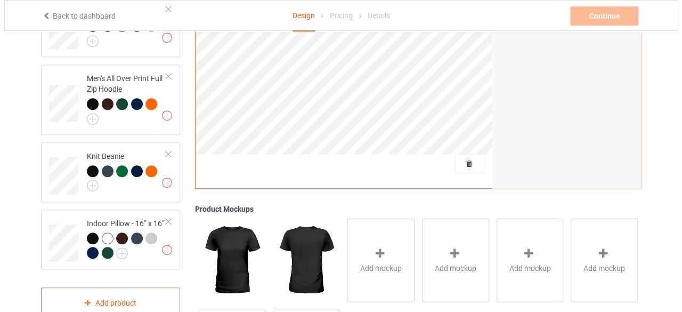
scroll to position [271, 0]
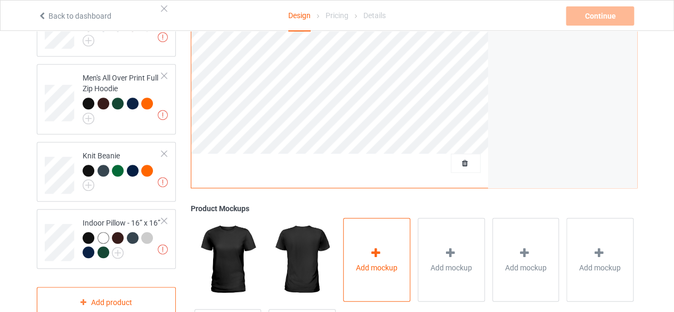
click at [370, 272] on div "Add mockup" at bounding box center [376, 259] width 67 height 84
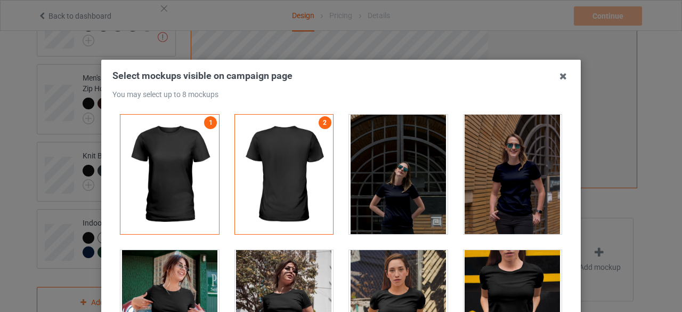
click at [499, 203] on div at bounding box center [513, 174] width 99 height 119
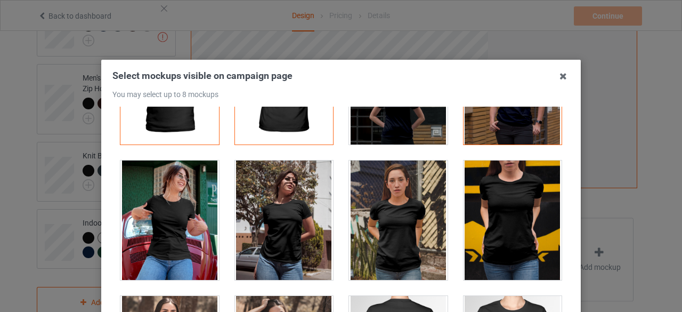
scroll to position [90, 0]
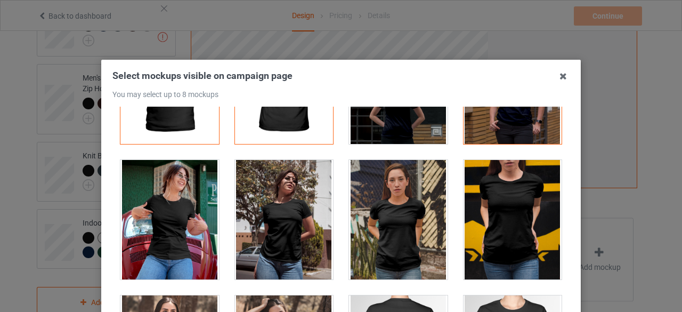
click at [168, 228] on div at bounding box center [169, 219] width 99 height 119
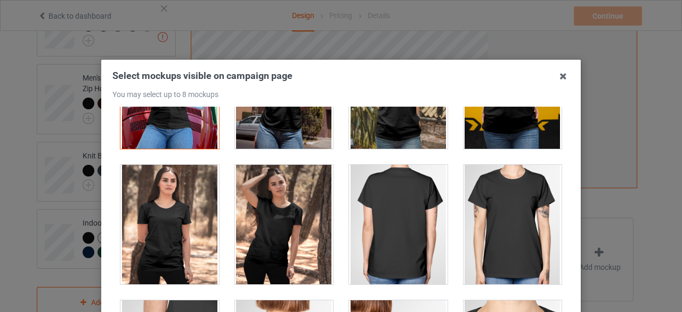
scroll to position [220, 0]
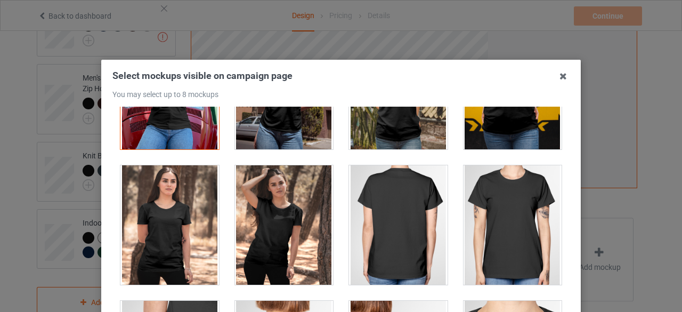
click at [292, 220] on div at bounding box center [284, 224] width 99 height 119
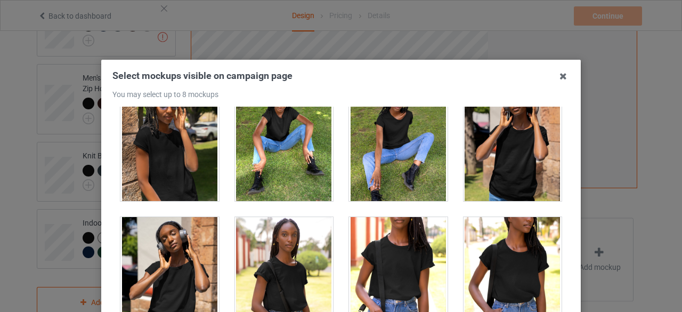
scroll to position [2190, 0]
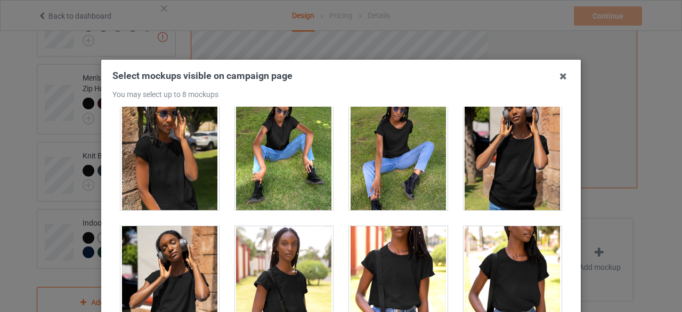
click at [196, 154] on div at bounding box center [169, 150] width 99 height 119
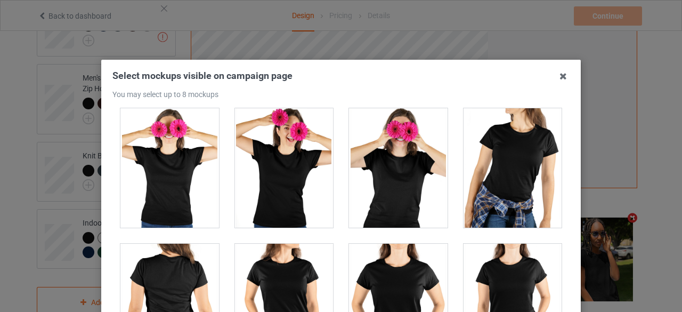
scroll to position [2714, 0]
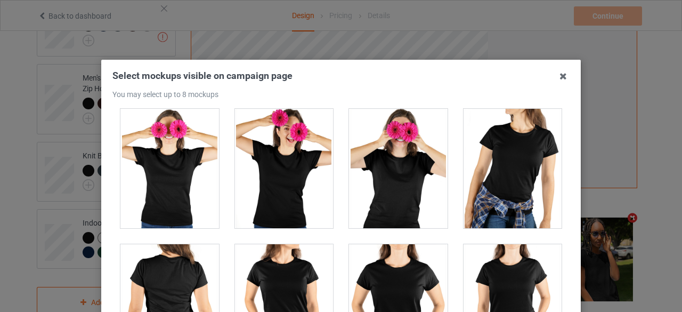
click at [409, 143] on div at bounding box center [398, 168] width 99 height 119
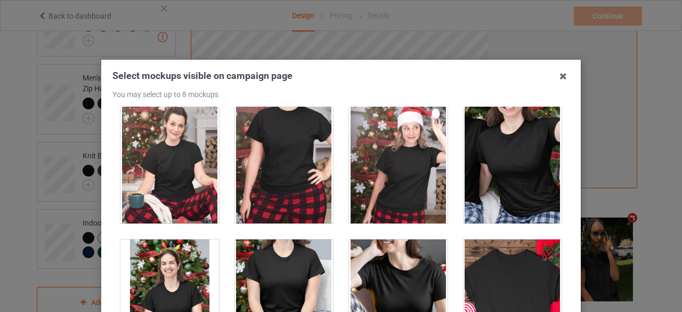
scroll to position [3264, 0]
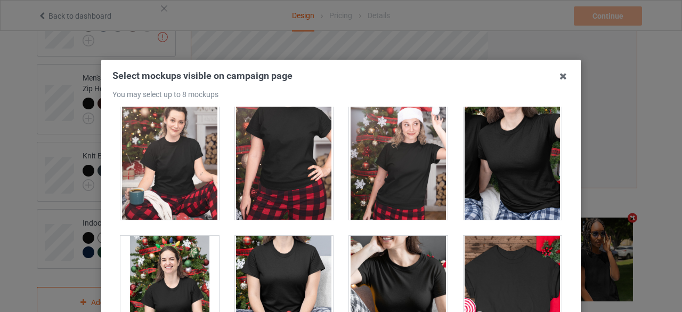
click at [409, 143] on div at bounding box center [398, 159] width 99 height 119
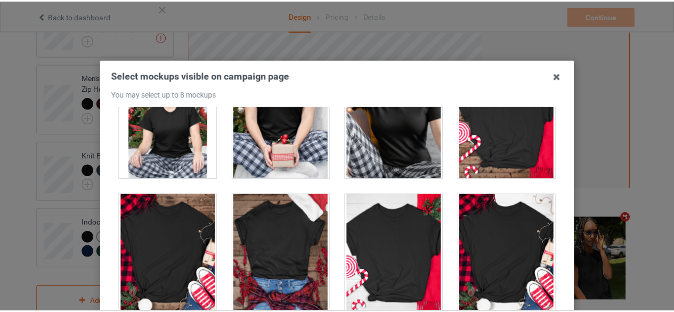
scroll to position [3440, 0]
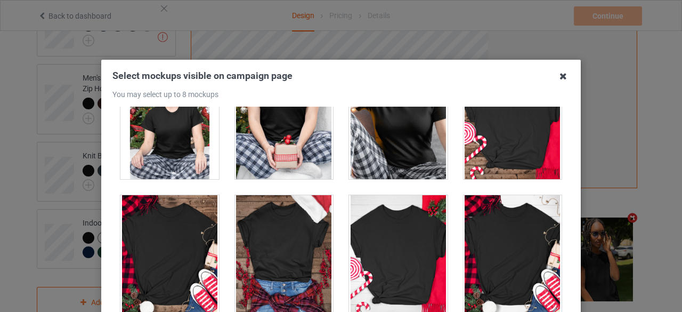
click at [560, 74] on icon at bounding box center [563, 76] width 17 height 17
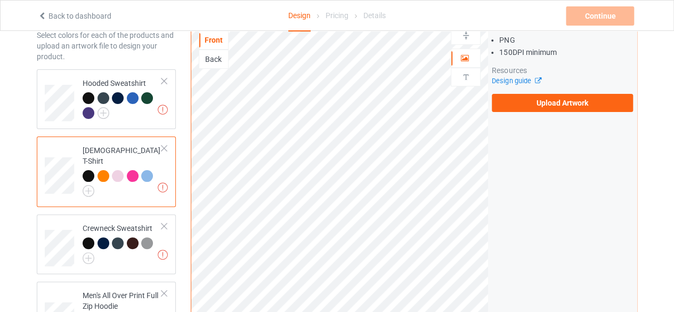
scroll to position [0, 0]
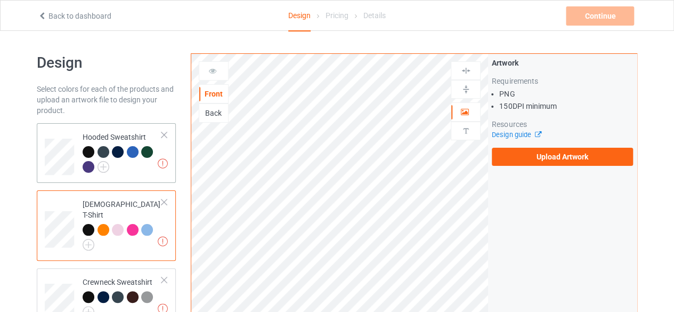
click at [117, 173] on div at bounding box center [122, 160] width 79 height 29
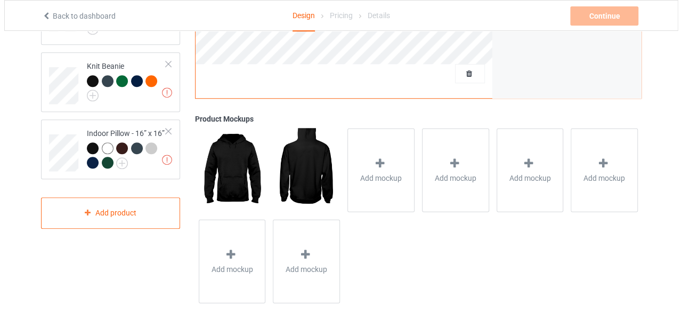
scroll to position [350, 0]
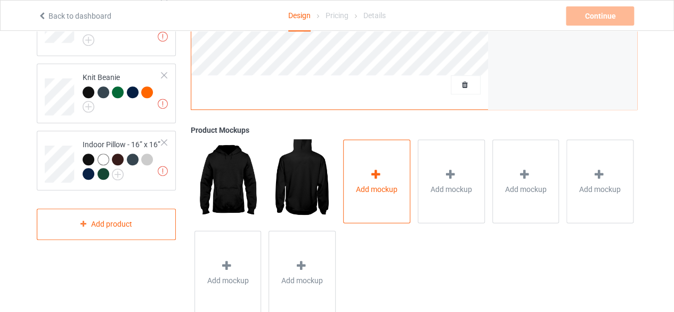
click at [373, 187] on span "Add mockup" at bounding box center [377, 188] width 42 height 11
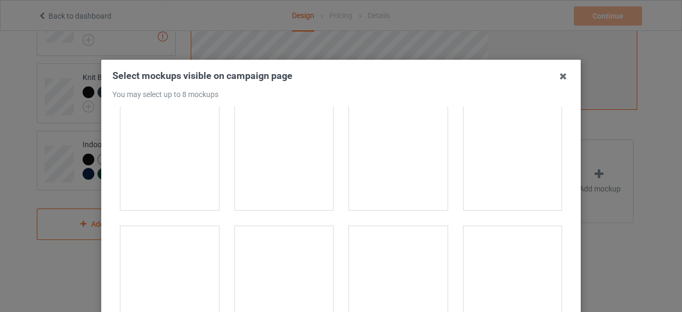
scroll to position [158, 0]
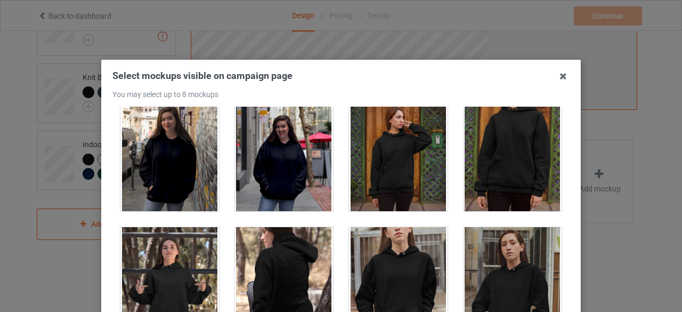
click at [404, 178] on div at bounding box center [398, 151] width 99 height 119
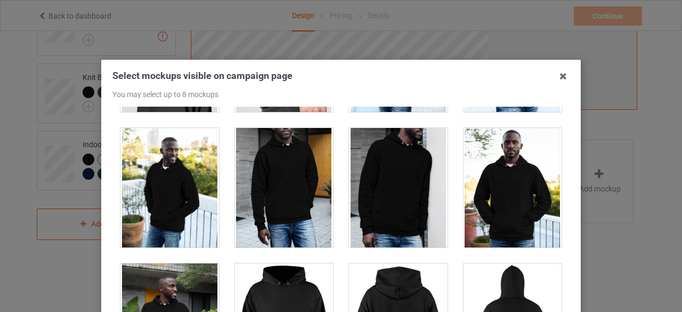
scroll to position [1070, 0]
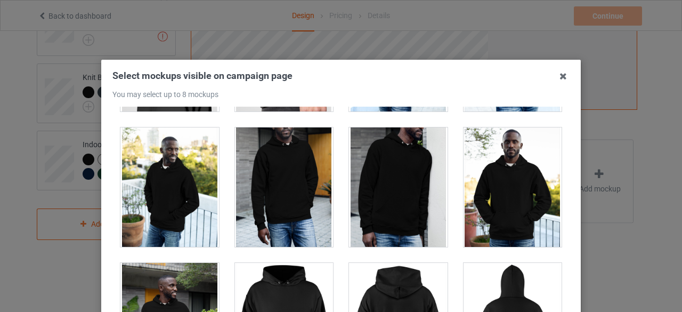
click at [165, 176] on div at bounding box center [169, 186] width 99 height 119
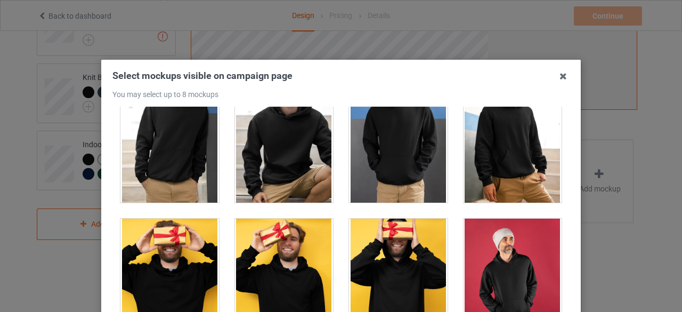
scroll to position [1939, 0]
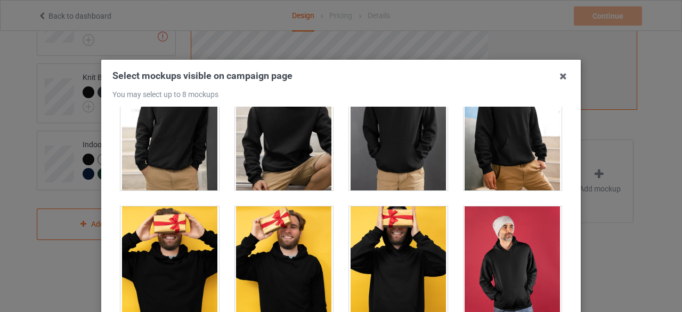
click at [298, 259] on div at bounding box center [284, 265] width 99 height 119
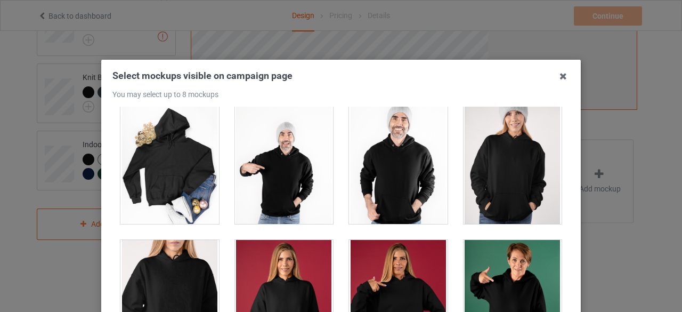
scroll to position [2311, 0]
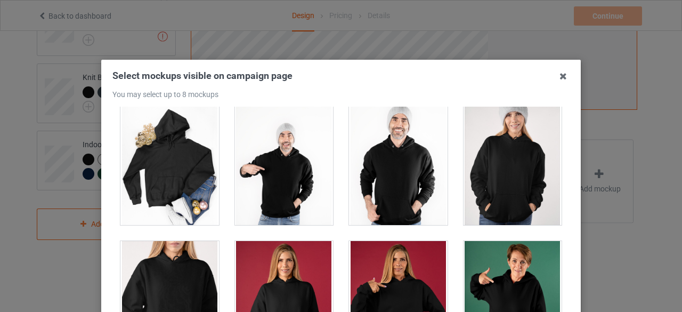
click at [288, 180] on div at bounding box center [284, 165] width 99 height 119
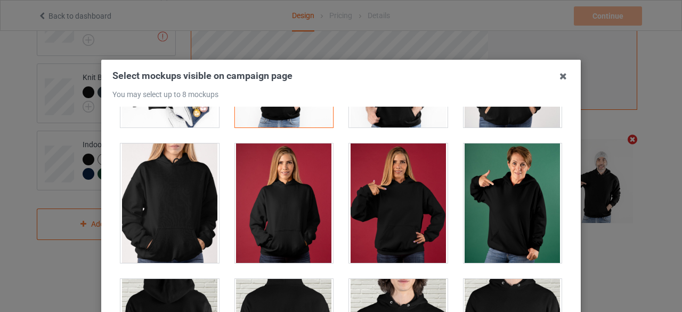
scroll to position [2409, 0]
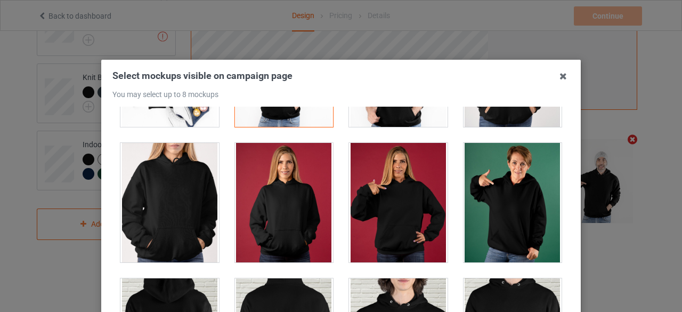
click at [288, 180] on div at bounding box center [284, 202] width 99 height 119
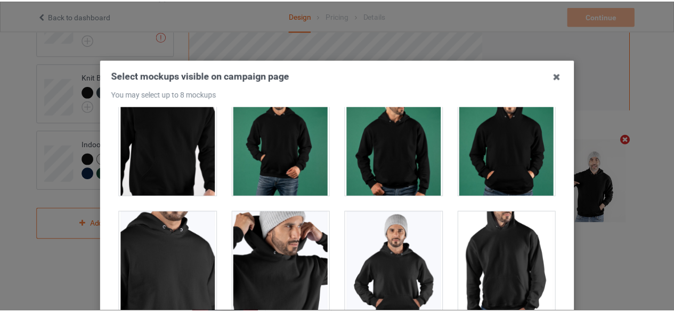
scroll to position [3560, 0]
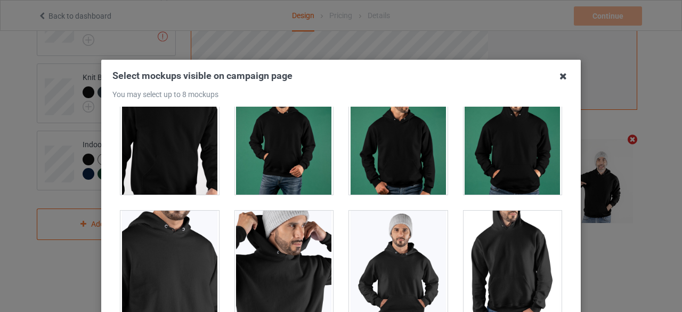
click at [564, 77] on icon at bounding box center [563, 76] width 17 height 17
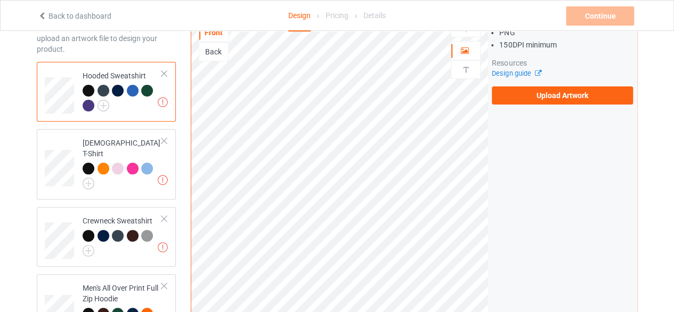
scroll to position [0, 0]
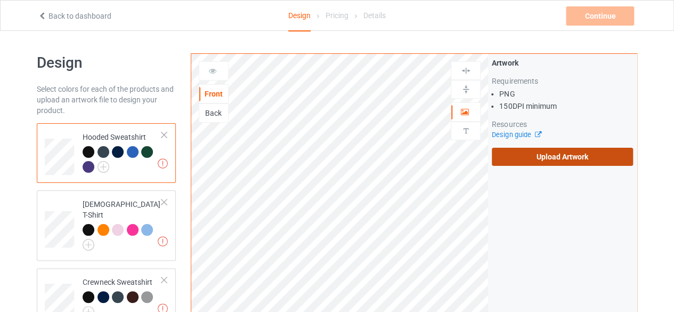
click at [574, 158] on label "Upload Artwork" at bounding box center [562, 157] width 141 height 18
click at [0, 0] on input "Upload Artwork" at bounding box center [0, 0] width 0 height 0
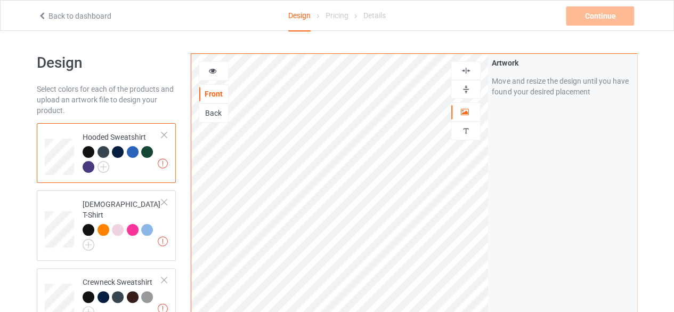
click at [212, 114] on div "Back" at bounding box center [213, 113] width 29 height 11
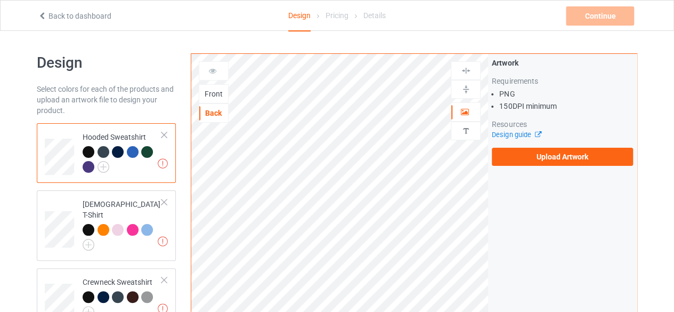
click at [213, 92] on div "Front" at bounding box center [213, 93] width 29 height 11
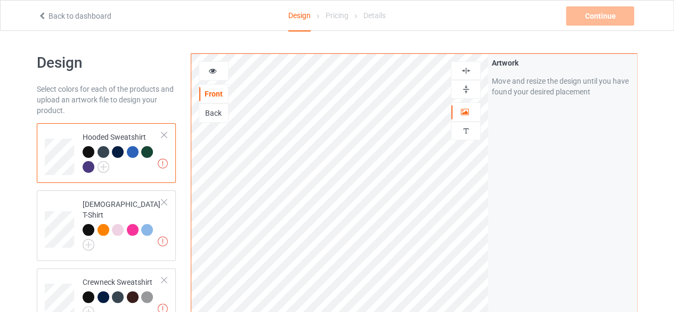
click at [212, 108] on div "Back" at bounding box center [213, 113] width 29 height 11
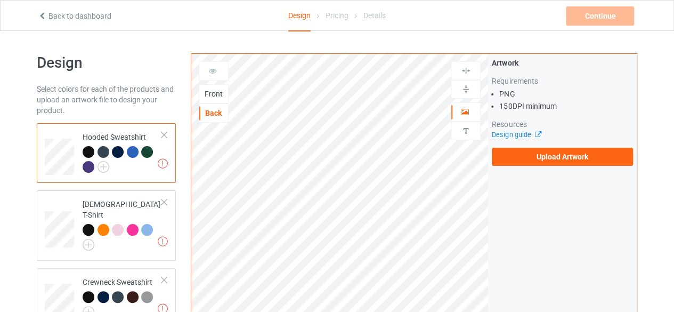
click at [213, 96] on div "Front" at bounding box center [213, 93] width 29 height 11
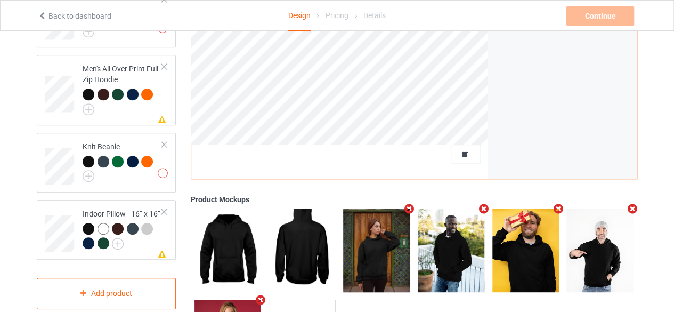
scroll to position [283, 0]
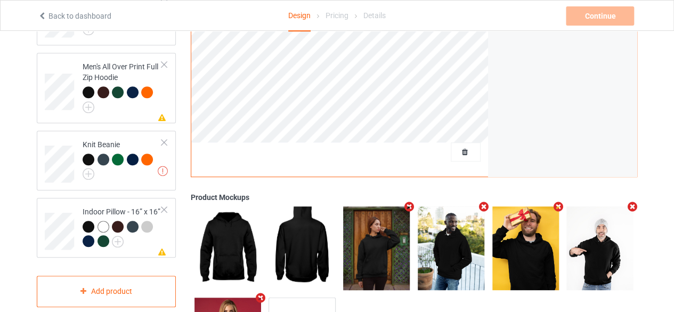
click at [399, 243] on img at bounding box center [376, 247] width 67 height 83
click at [372, 255] on img at bounding box center [376, 247] width 67 height 83
click at [460, 272] on img at bounding box center [451, 247] width 67 height 83
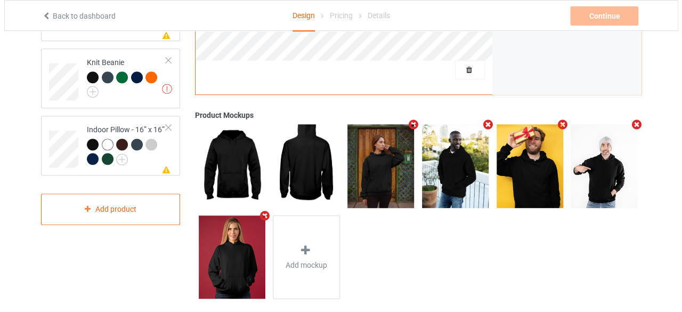
scroll to position [376, 0]
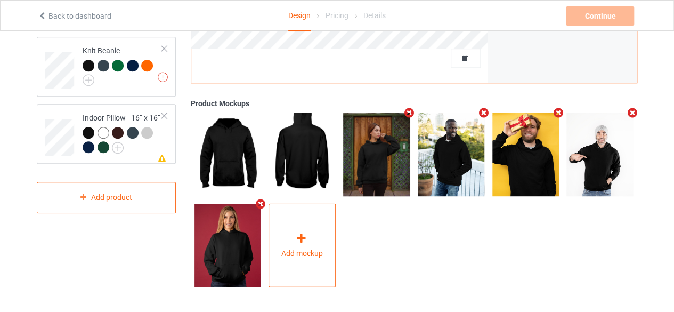
click at [318, 249] on span "Add mockup" at bounding box center [302, 252] width 42 height 11
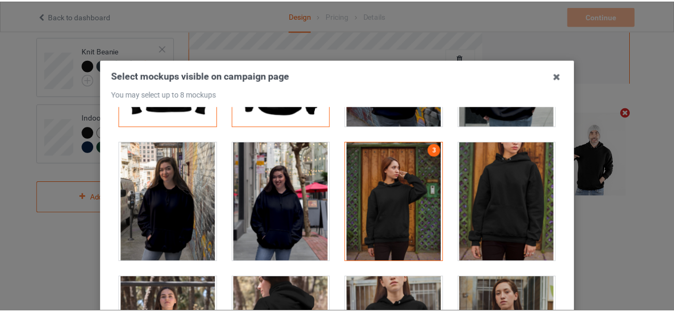
scroll to position [0, 0]
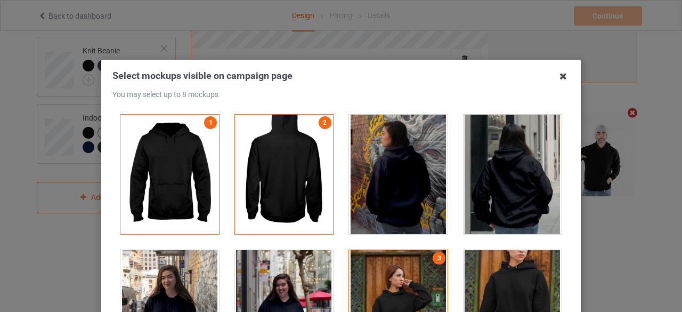
click at [559, 73] on icon at bounding box center [563, 76] width 17 height 17
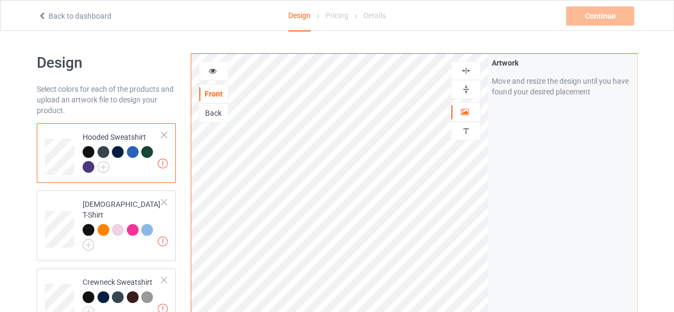
click at [211, 68] on icon at bounding box center [212, 69] width 9 height 7
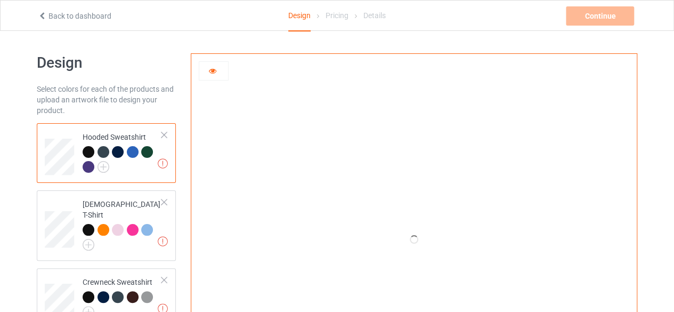
click at [214, 71] on icon at bounding box center [212, 69] width 9 height 7
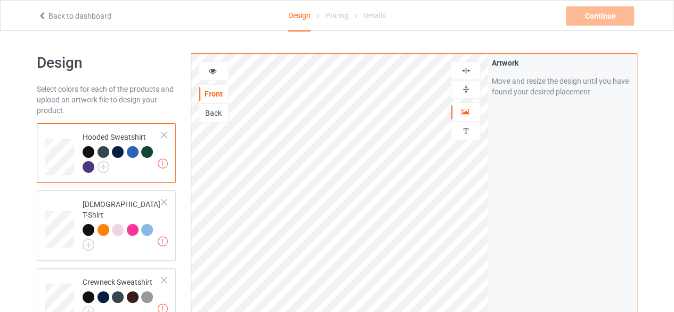
click at [214, 71] on icon at bounding box center [212, 69] width 9 height 7
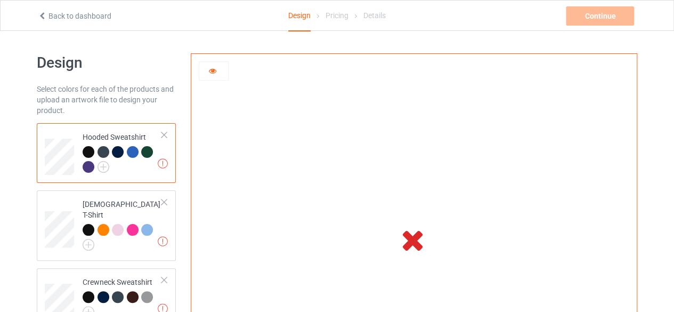
click at [214, 71] on icon at bounding box center [212, 69] width 9 height 7
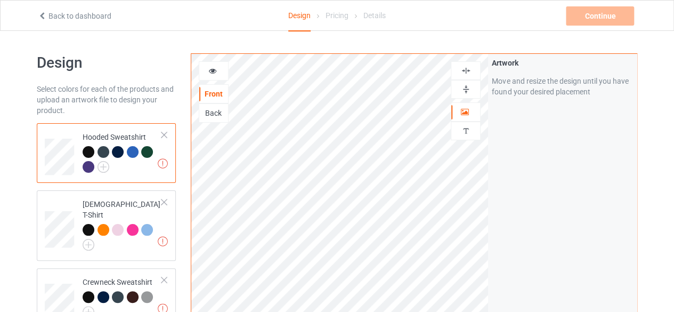
click at [214, 71] on icon at bounding box center [212, 69] width 9 height 7
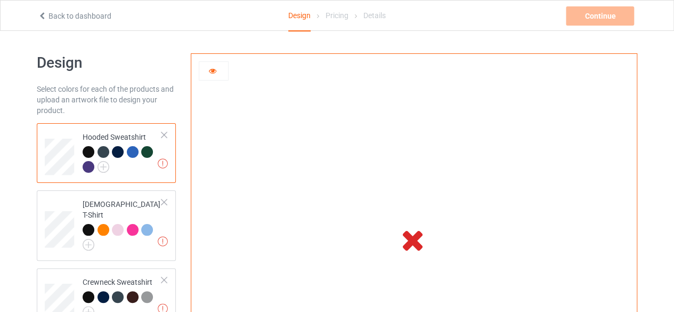
click at [214, 71] on icon at bounding box center [212, 69] width 9 height 7
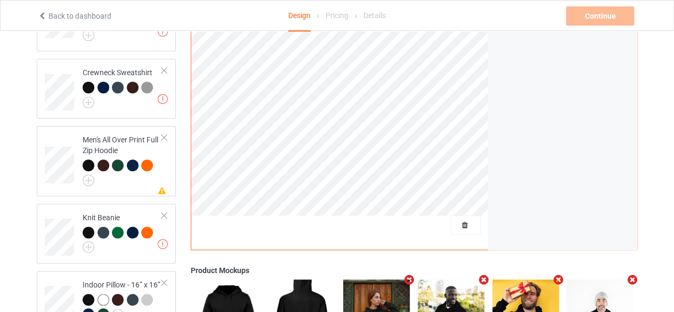
scroll to position [210, 0]
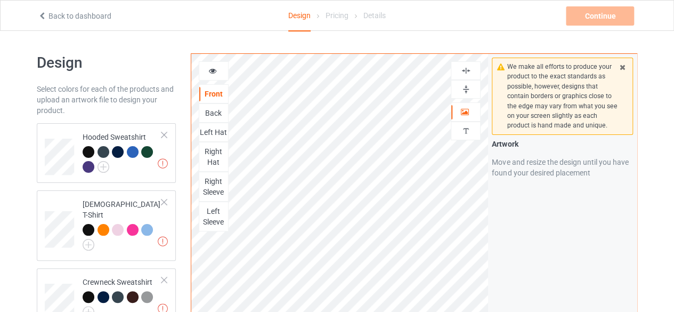
click at [214, 108] on div "Back" at bounding box center [213, 113] width 29 height 11
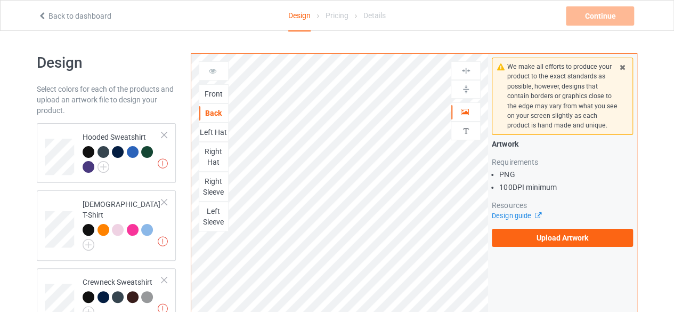
click at [213, 132] on div "Left Hat" at bounding box center [213, 132] width 29 height 11
click at [216, 157] on div "Right Hat" at bounding box center [213, 156] width 29 height 21
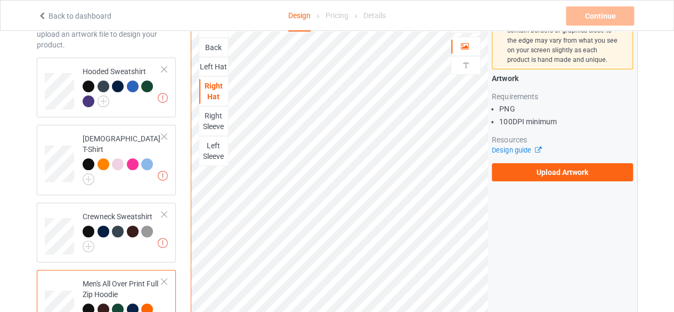
click at [217, 122] on div "Right Sleeve" at bounding box center [213, 120] width 29 height 21
click at [216, 149] on div "Left Sleeve" at bounding box center [213, 150] width 29 height 21
click at [216, 51] on div "Back" at bounding box center [213, 47] width 29 height 11
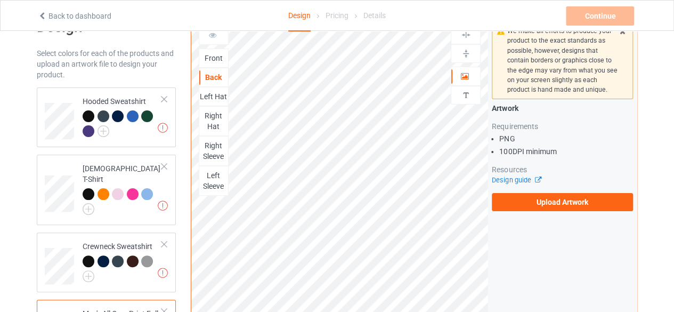
scroll to position [34, 0]
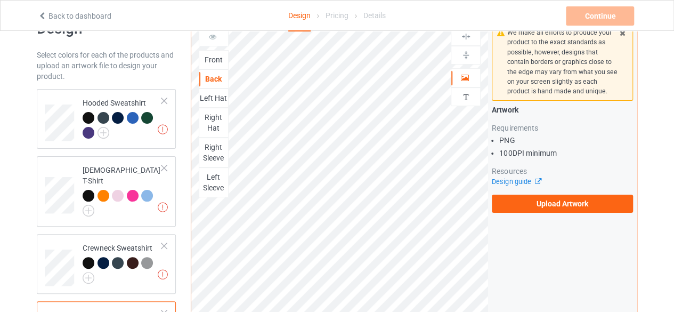
click at [217, 52] on div "Front" at bounding box center [214, 59] width 30 height 19
click at [215, 63] on div "Front" at bounding box center [213, 59] width 29 height 11
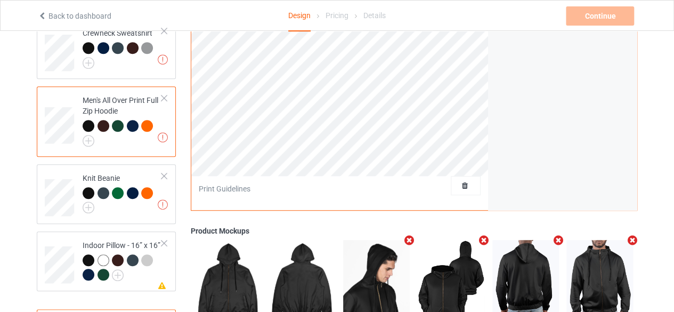
scroll to position [250, 0]
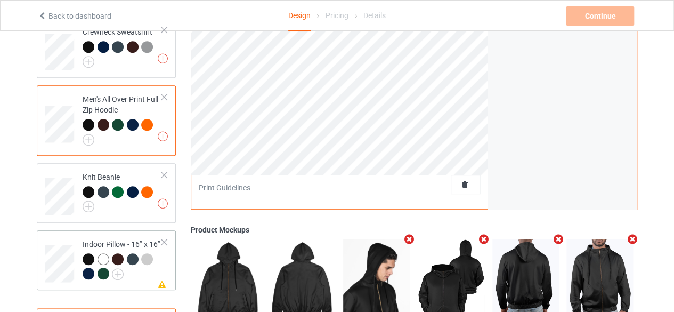
click at [167, 271] on td "Missing artwork on 1 side(s) Indoor Pillow - 16” x 16”" at bounding box center [122, 260] width 91 height 51
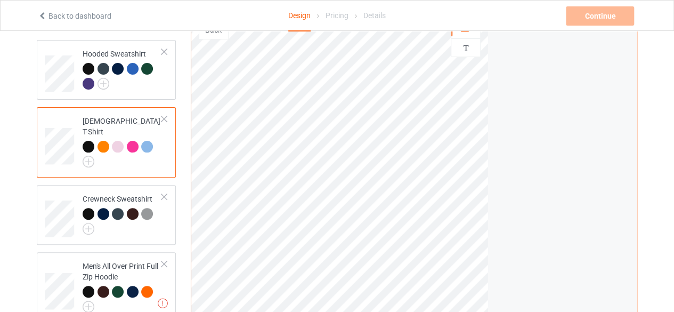
scroll to position [84, 0]
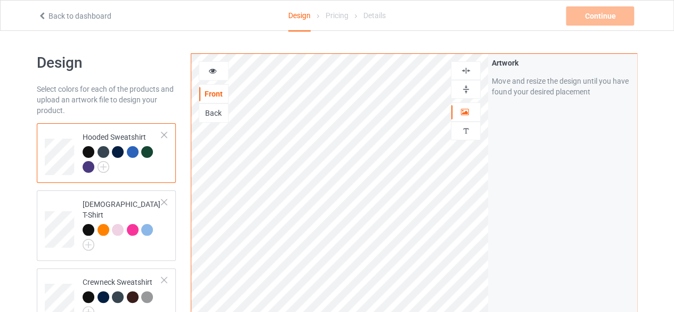
click at [208, 74] on div at bounding box center [213, 71] width 29 height 11
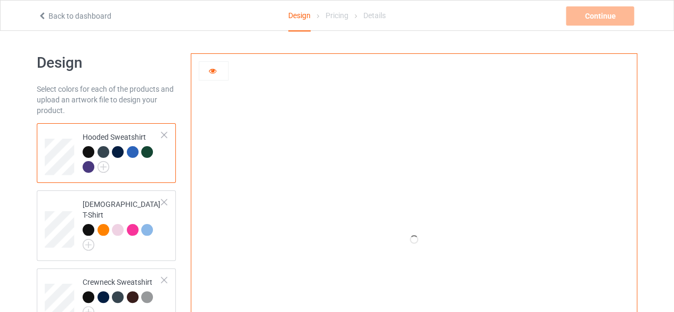
click at [220, 71] on div at bounding box center [213, 71] width 29 height 11
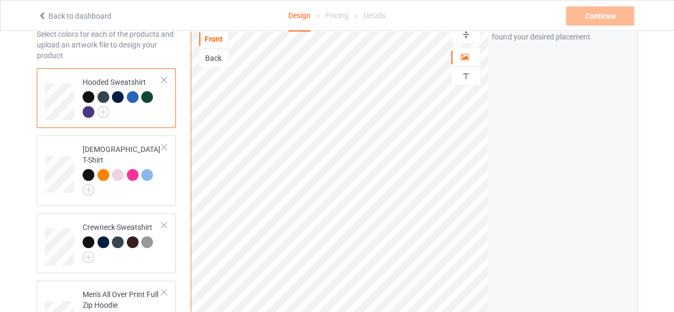
scroll to position [58, 0]
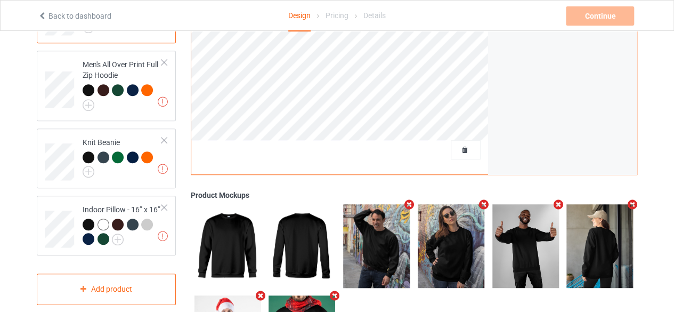
scroll to position [285, 0]
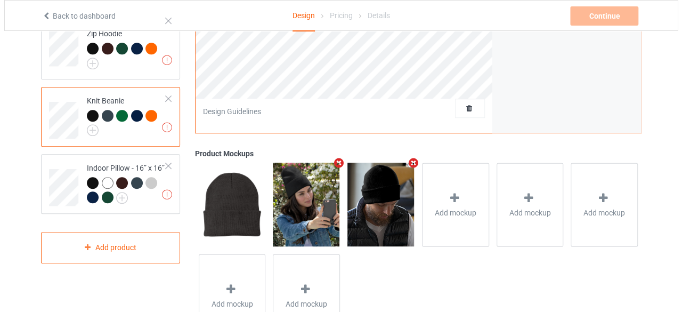
scroll to position [329, 0]
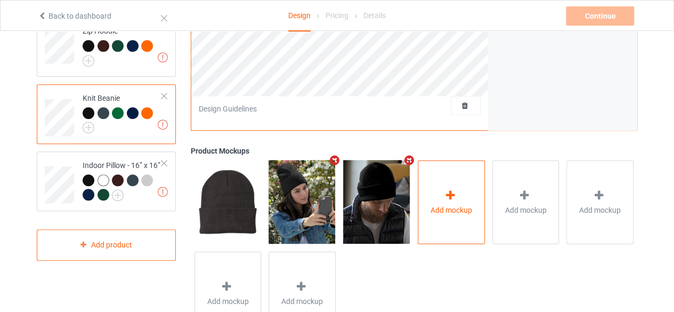
click at [444, 217] on div "Add mockup" at bounding box center [451, 202] width 67 height 84
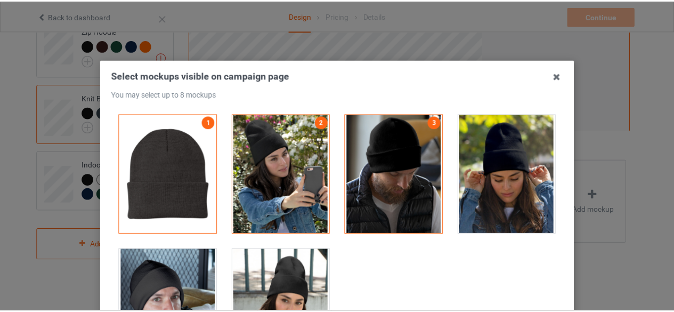
scroll to position [20, 0]
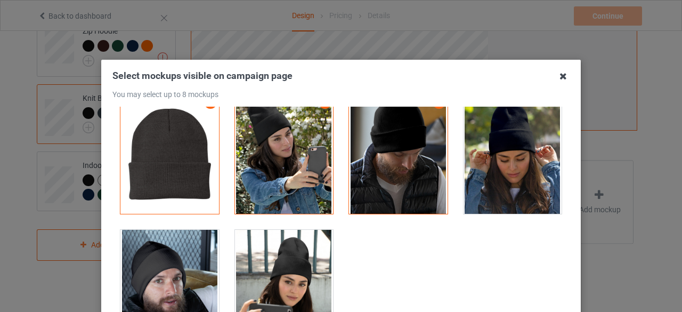
click at [563, 79] on icon at bounding box center [563, 76] width 17 height 17
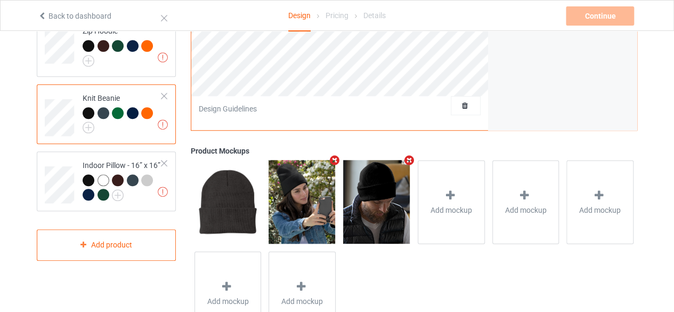
drag, startPoint x: 275, startPoint y: 163, endPoint x: 272, endPoint y: 1, distance: 162.6
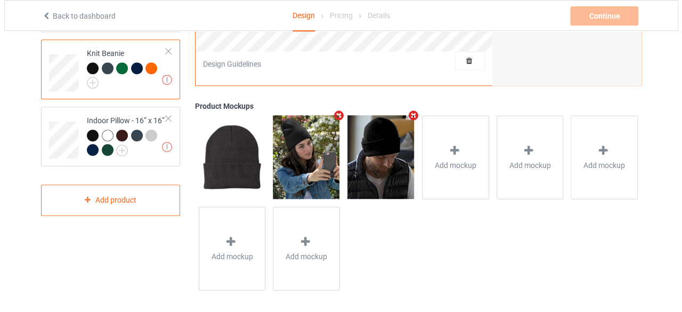
scroll to position [377, 0]
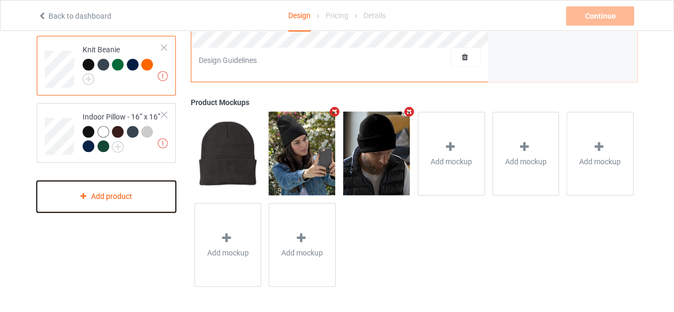
click at [92, 181] on div "Add product" at bounding box center [106, 196] width 139 height 31
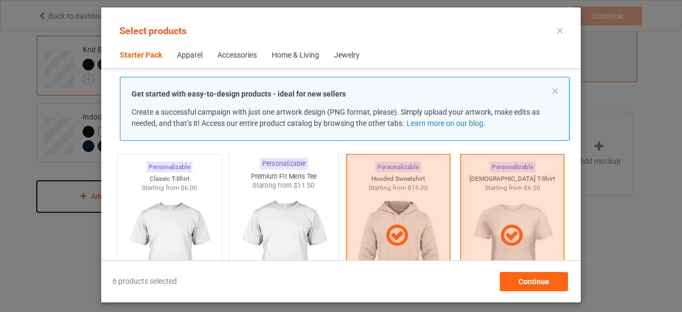
scroll to position [34, 0]
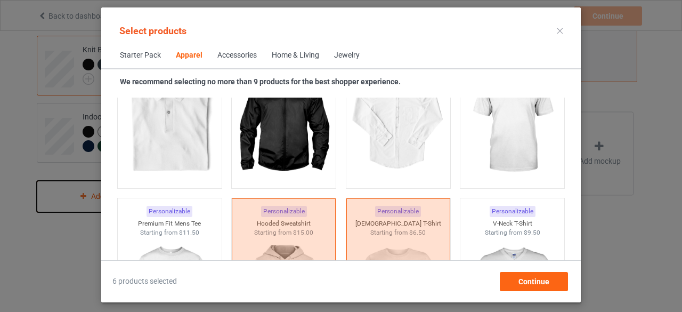
scroll to position [505, 0]
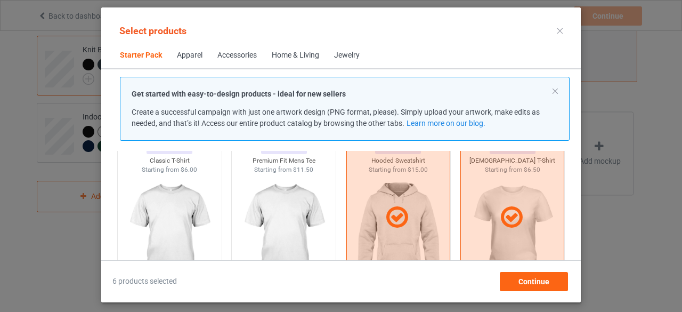
scroll to position [52, 0]
drag, startPoint x: 162, startPoint y: 162, endPoint x: 143, endPoint y: 209, distance: 51.7
click at [143, 209] on img at bounding box center [169, 235] width 100 height 125
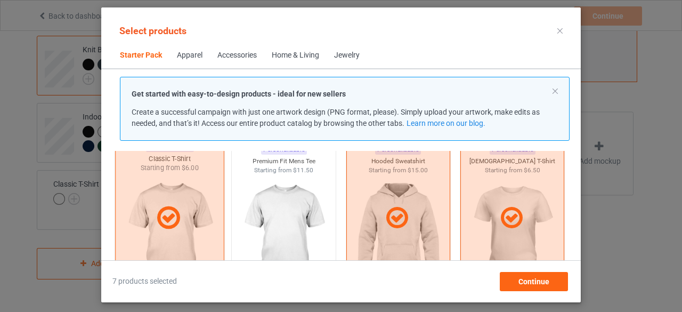
click at [183, 214] on icon at bounding box center [168, 218] width 31 height 27
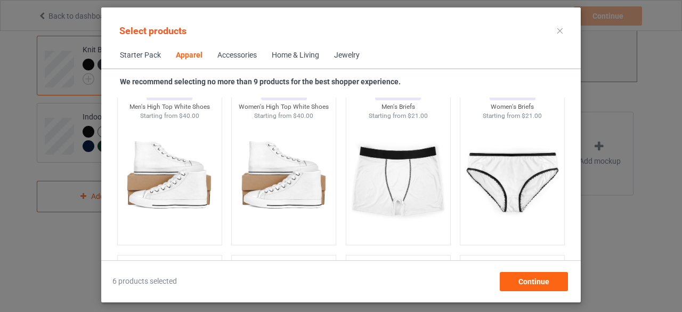
scroll to position [1309, 0]
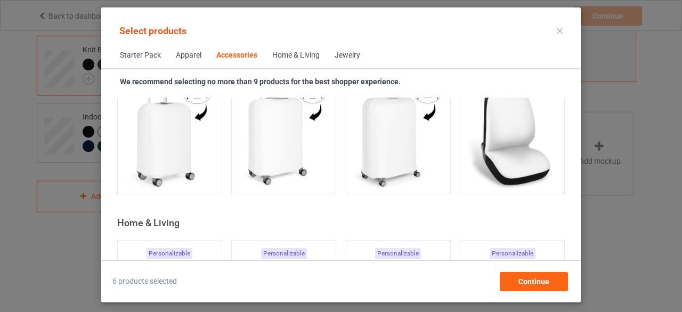
scroll to position [4684, 0]
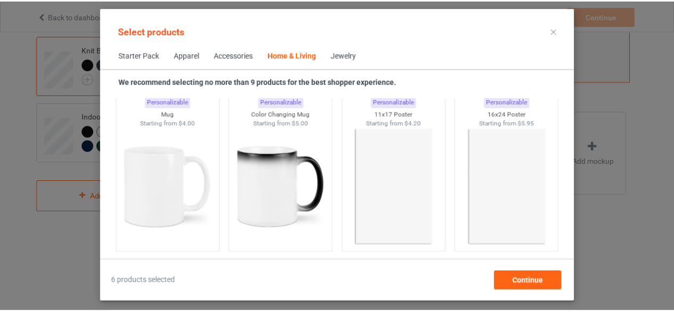
scroll to position [4842, 0]
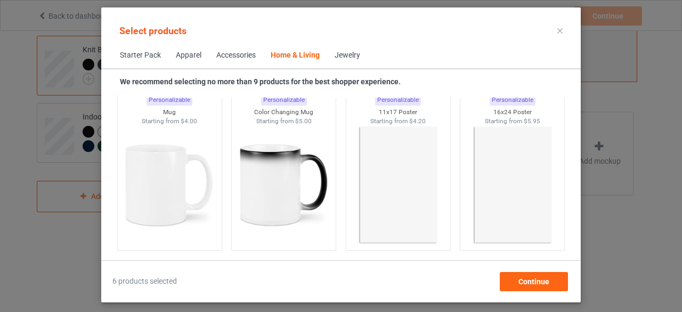
click at [558, 32] on icon at bounding box center [560, 30] width 5 height 5
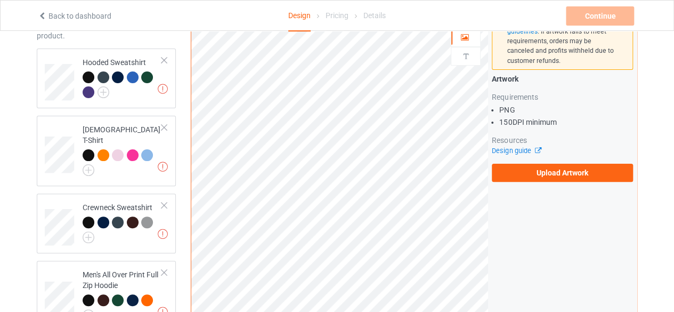
scroll to position [74, 0]
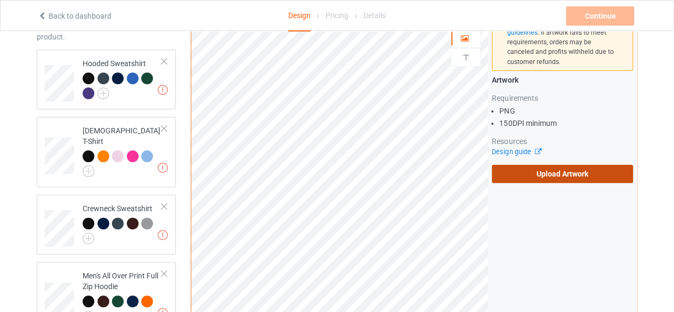
click at [588, 174] on label "Upload Artwork" at bounding box center [562, 174] width 141 height 18
click at [0, 0] on input "Upload Artwork" at bounding box center [0, 0] width 0 height 0
click at [509, 178] on label "Upload Artwork" at bounding box center [562, 174] width 141 height 18
click at [0, 0] on input "Upload Artwork" at bounding box center [0, 0] width 0 height 0
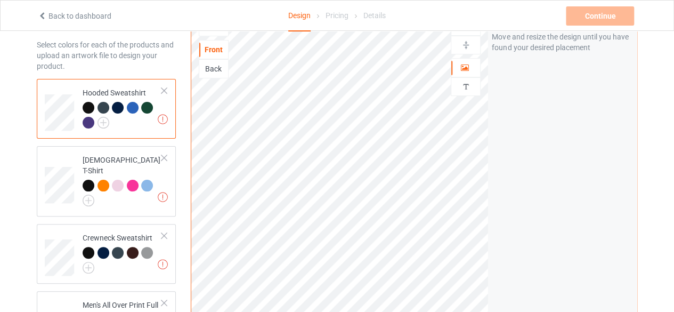
scroll to position [43, 0]
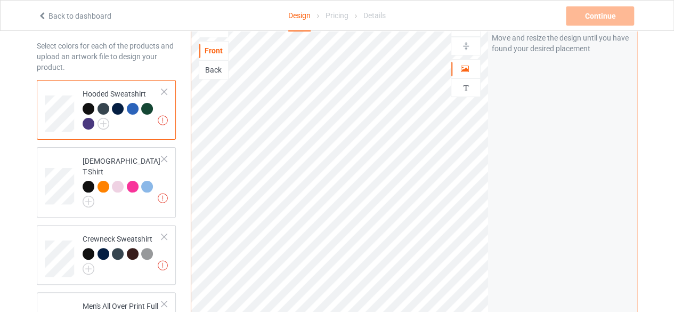
click at [217, 68] on div "Back" at bounding box center [213, 69] width 29 height 11
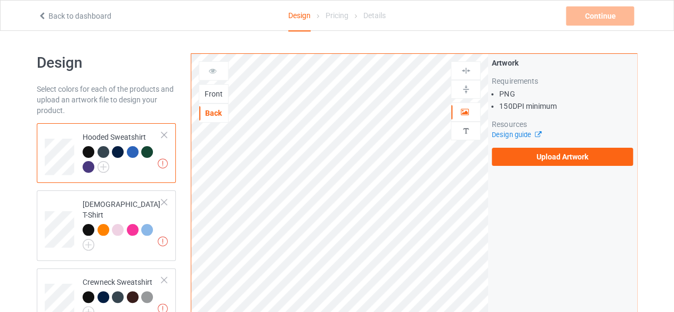
click at [216, 92] on div "Front" at bounding box center [213, 93] width 29 height 11
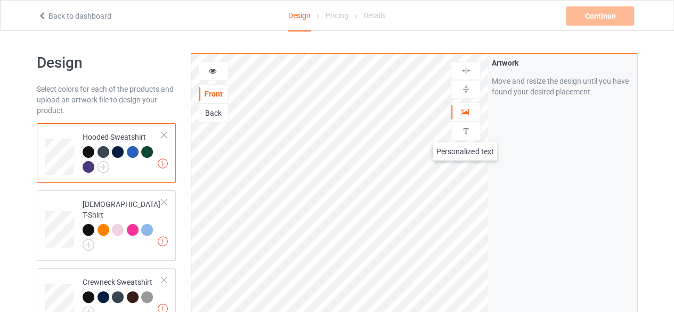
click at [465, 132] on img at bounding box center [466, 131] width 10 height 10
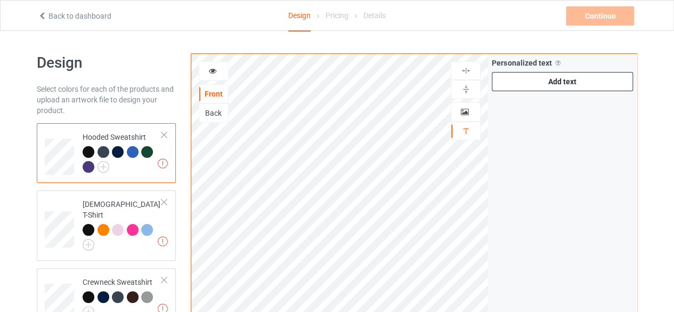
click at [574, 79] on div "Add text" at bounding box center [562, 81] width 141 height 19
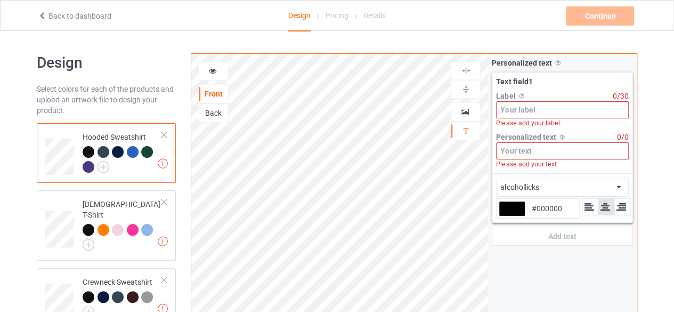
click at [604, 110] on input at bounding box center [562, 109] width 133 height 17
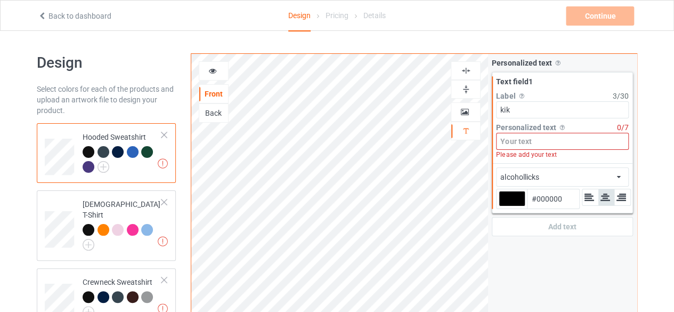
type input "kik"
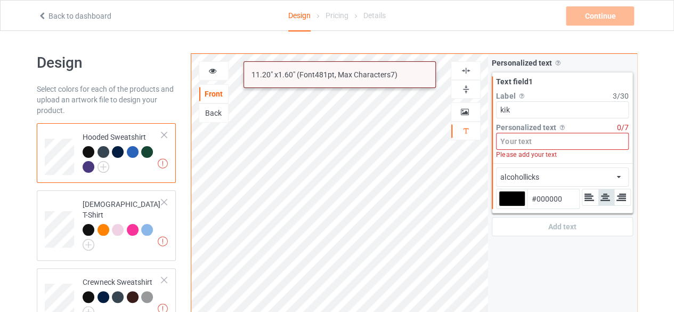
click at [578, 144] on input at bounding box center [562, 141] width 133 height 17
drag, startPoint x: 578, startPoint y: 144, endPoint x: 560, endPoint y: 141, distance: 18.5
click at [560, 141] on input at bounding box center [562, 141] width 133 height 17
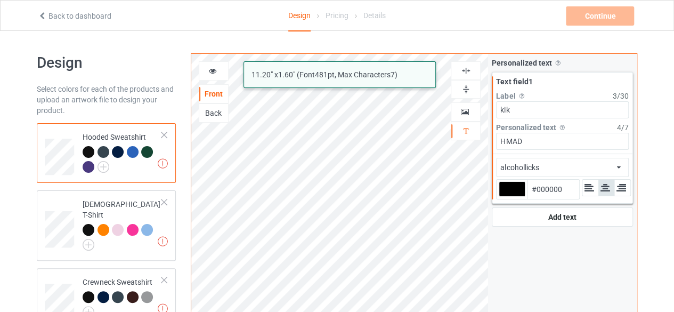
type input "HMAD"
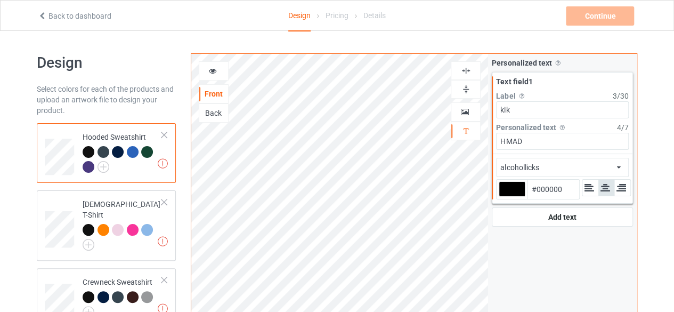
click at [593, 164] on div "alcohollicks african airstream aladdin alcohollicks [PERSON_NAME] almontesnow a…" at bounding box center [562, 167] width 133 height 19
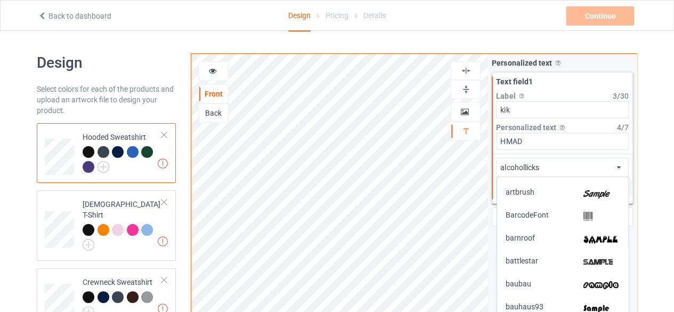
scroll to position [200, 0]
click at [586, 243] on img at bounding box center [602, 240] width 36 height 11
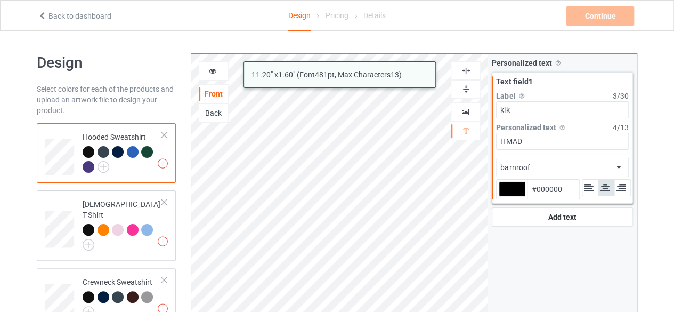
click at [505, 184] on div at bounding box center [512, 188] width 27 height 15
click at [505, 197] on input "#000000" at bounding box center [512, 204] width 27 height 14
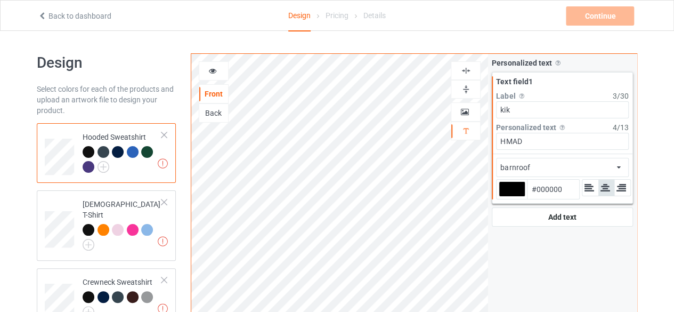
type input "#fcfcfc"
type input "#FCFCFC"
type input "#fcfcfc"
